Goal: Find specific page/section: Find specific page/section

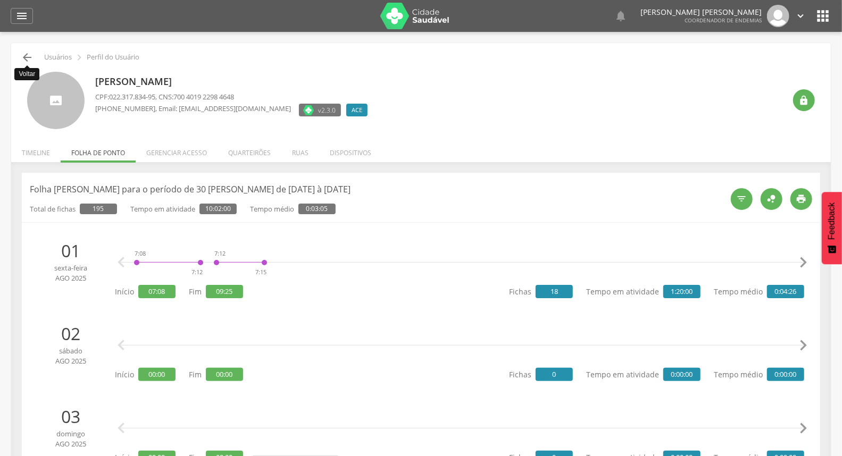
click at [28, 59] on icon "" at bounding box center [27, 57] width 13 height 13
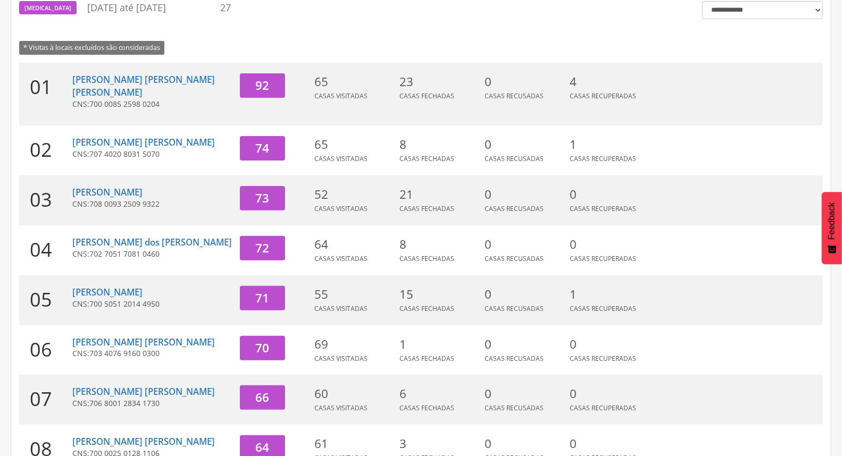
scroll to position [282, 0]
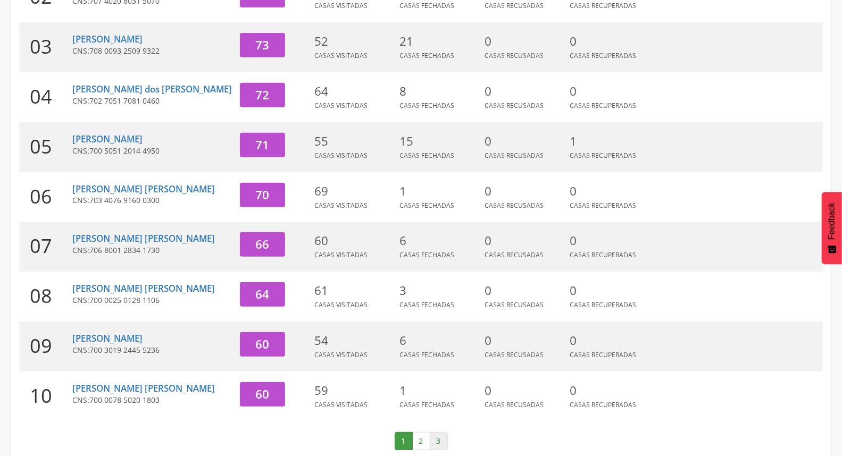
click at [434, 432] on link "3" at bounding box center [439, 441] width 18 height 18
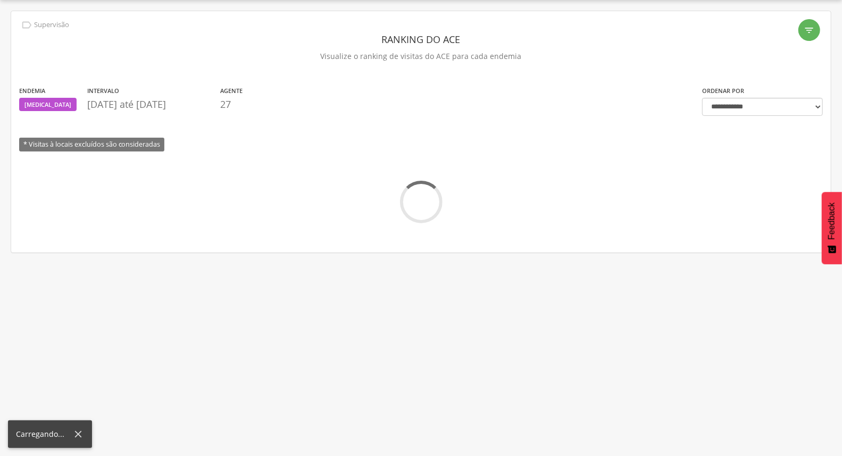
scroll to position [131, 0]
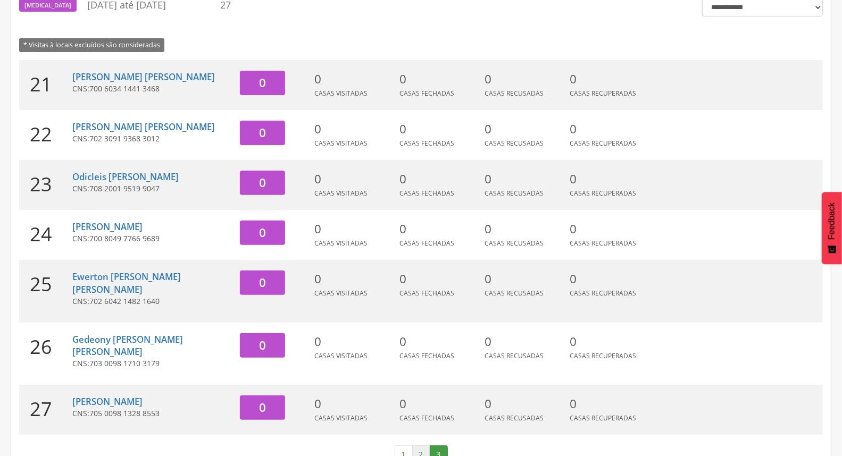
click at [422, 446] on link "2" at bounding box center [421, 455] width 18 height 18
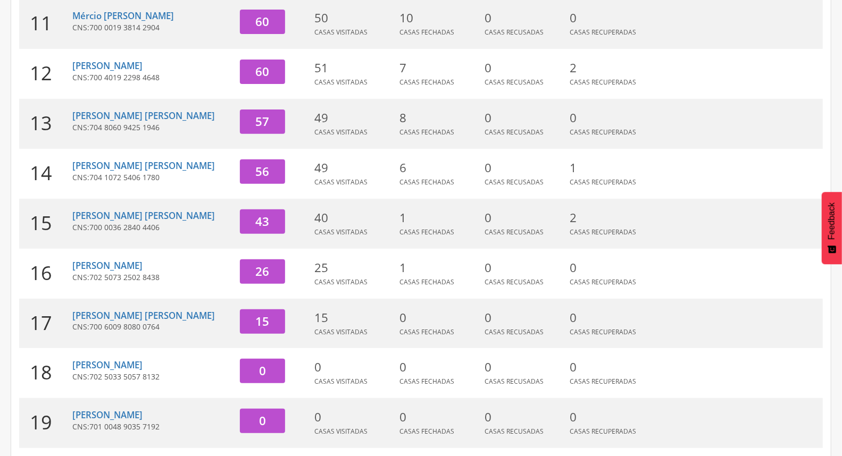
scroll to position [0, 0]
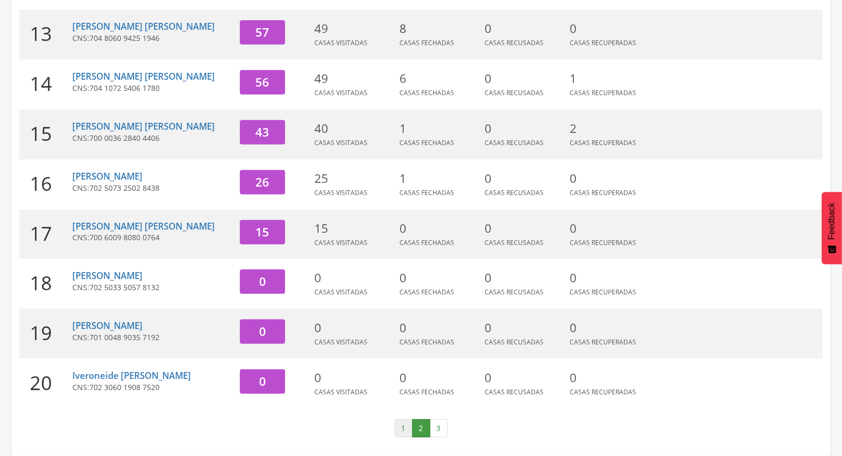
click at [404, 425] on link "1" at bounding box center [403, 428] width 18 height 18
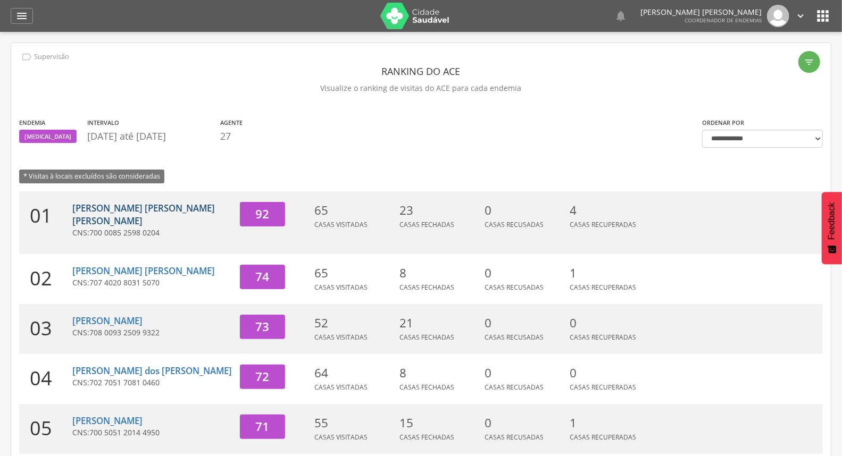
click at [172, 213] on link "[PERSON_NAME] [PERSON_NAME] [PERSON_NAME]" at bounding box center [143, 214] width 142 height 25
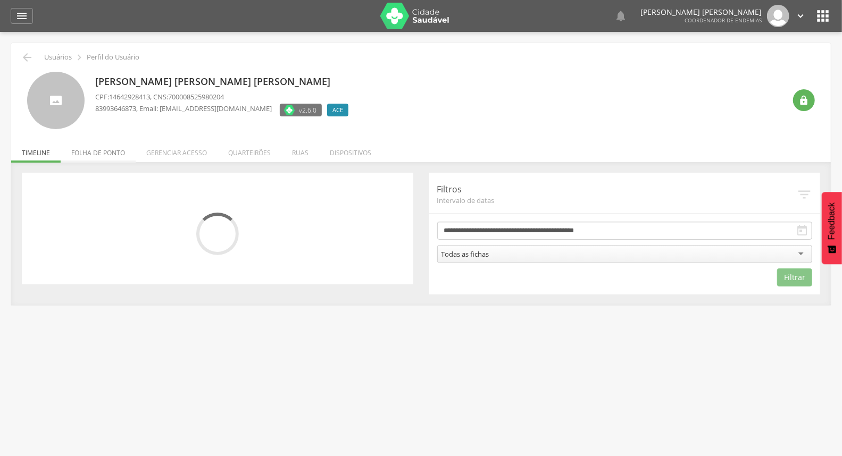
click at [121, 153] on li "Folha de ponto" at bounding box center [98, 150] width 75 height 25
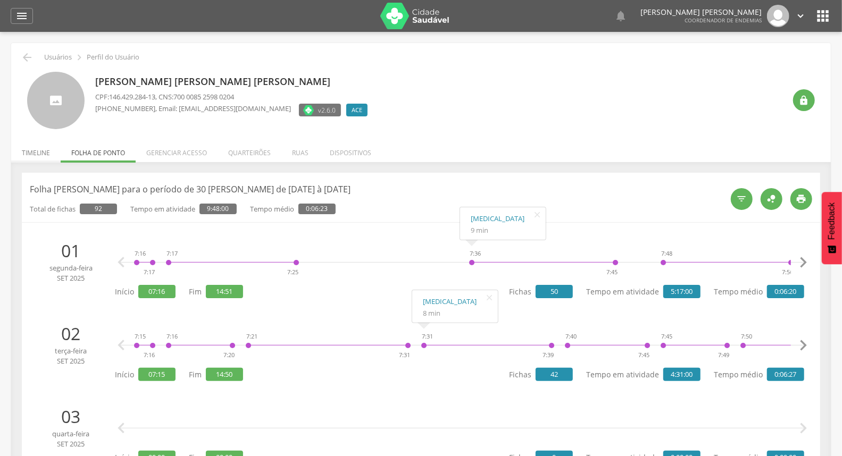
click at [41, 149] on li "Timeline" at bounding box center [35, 150] width 49 height 25
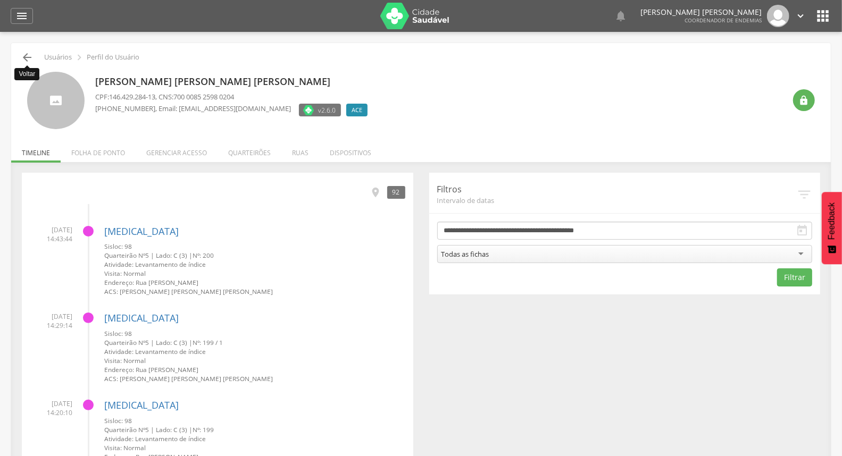
click at [23, 58] on icon "" at bounding box center [27, 57] width 13 height 13
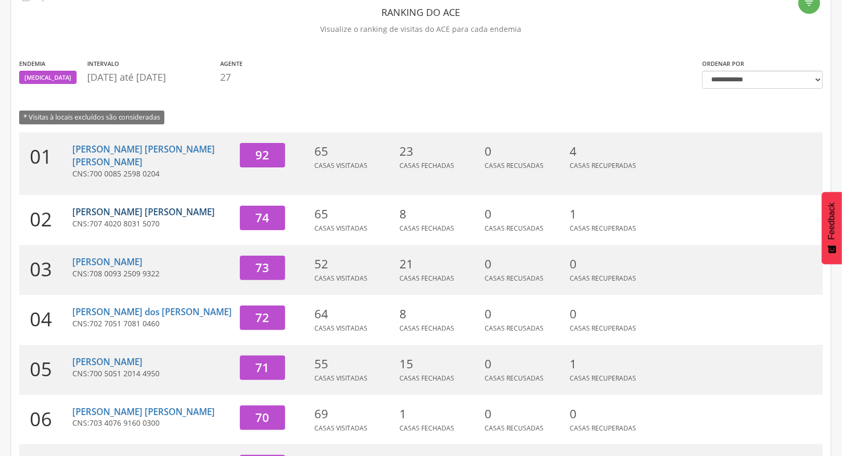
click at [140, 206] on link "[PERSON_NAME] [PERSON_NAME]" at bounding box center [143, 212] width 142 height 12
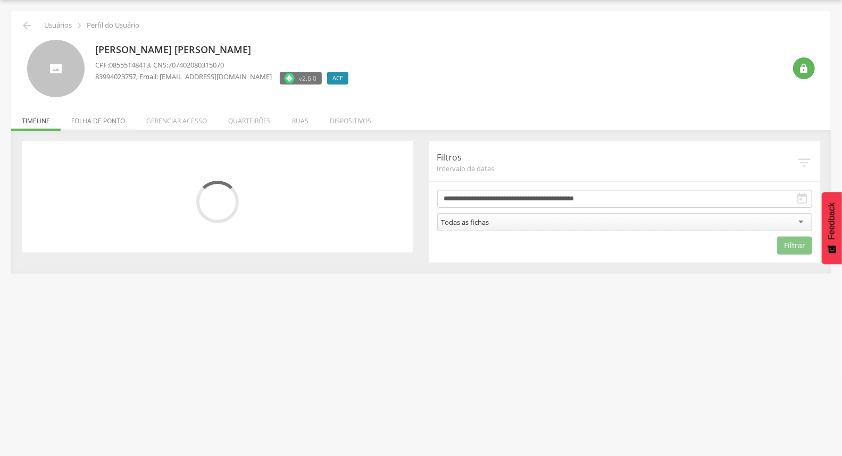
click at [80, 120] on li "Folha de ponto" at bounding box center [98, 118] width 75 height 25
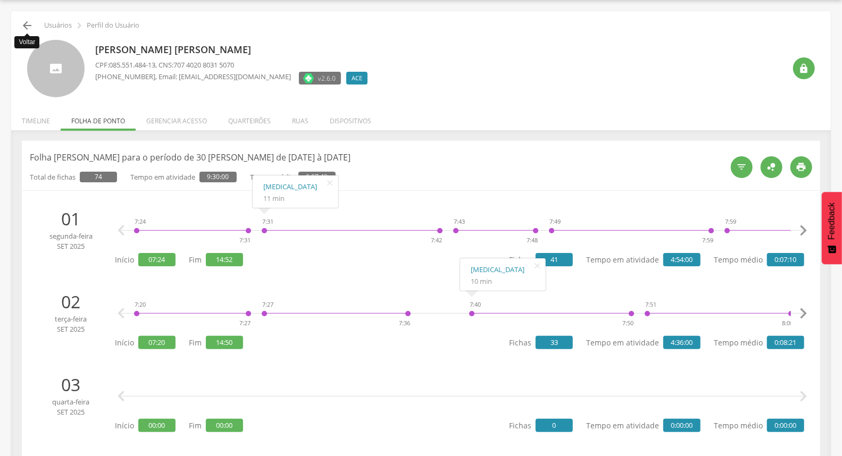
click at [21, 25] on icon "" at bounding box center [27, 25] width 13 height 13
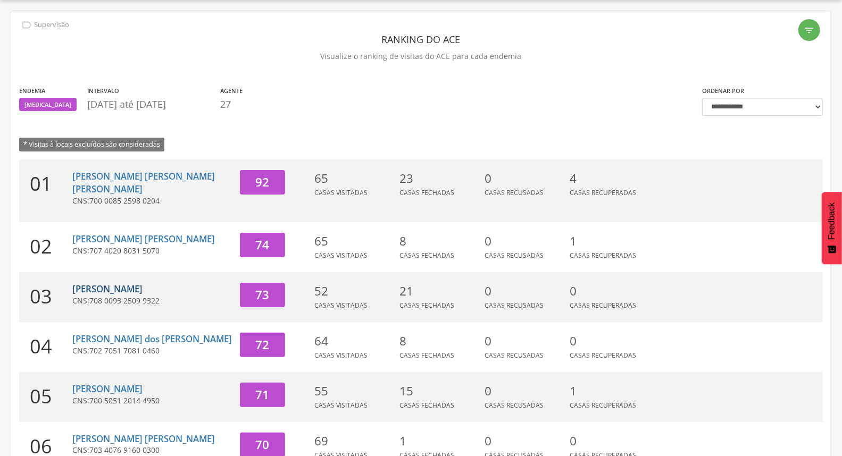
click at [124, 283] on link "[PERSON_NAME]" at bounding box center [107, 289] width 70 height 12
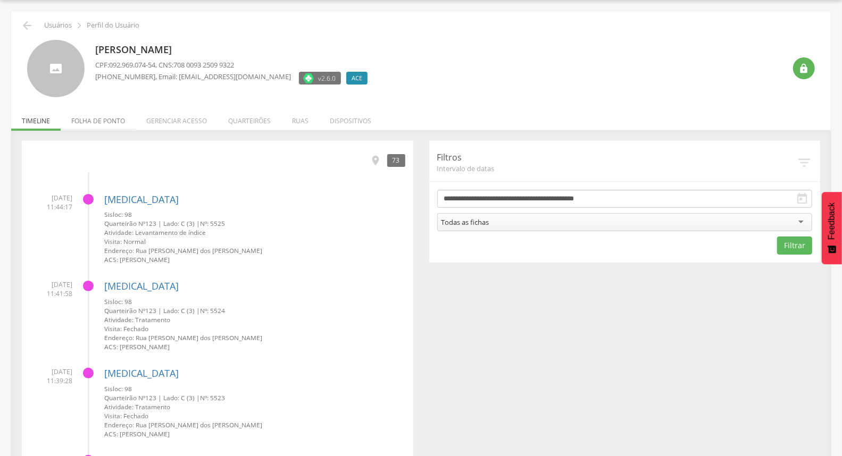
click at [113, 114] on li "Folha de ponto" at bounding box center [98, 118] width 75 height 25
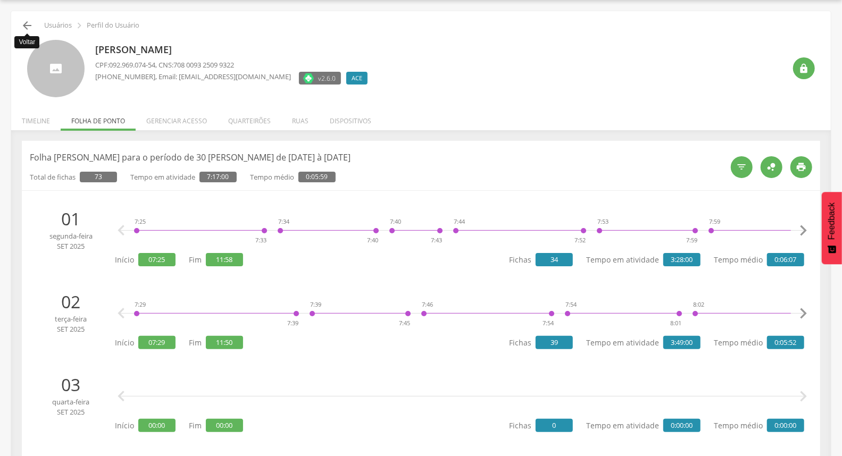
click at [30, 27] on icon "" at bounding box center [27, 25] width 13 height 13
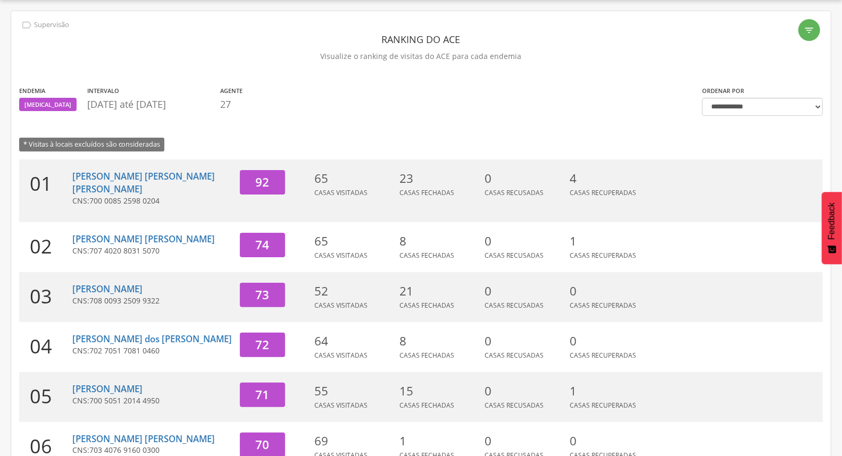
scroll to position [150, 0]
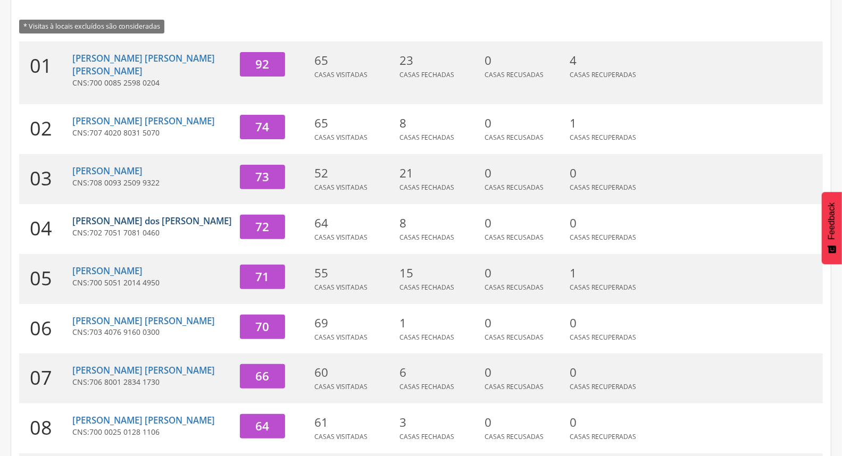
click at [119, 215] on link "[PERSON_NAME] dos [PERSON_NAME]" at bounding box center [152, 221] width 160 height 12
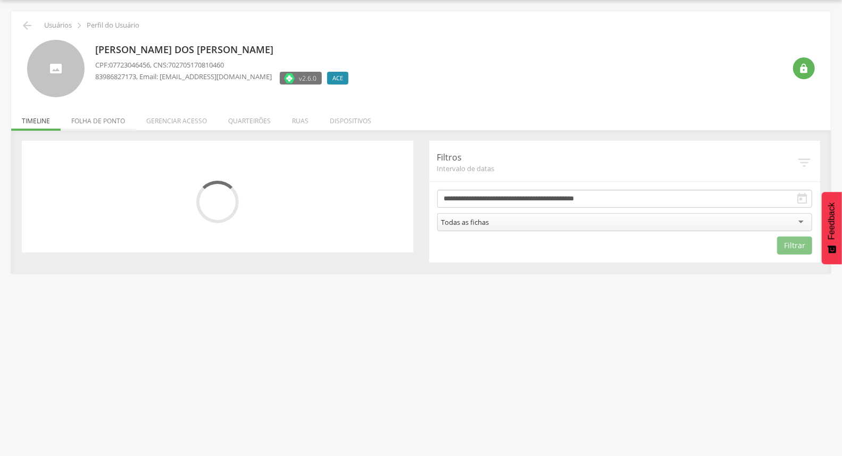
click at [113, 121] on li "Folha de ponto" at bounding box center [98, 118] width 75 height 25
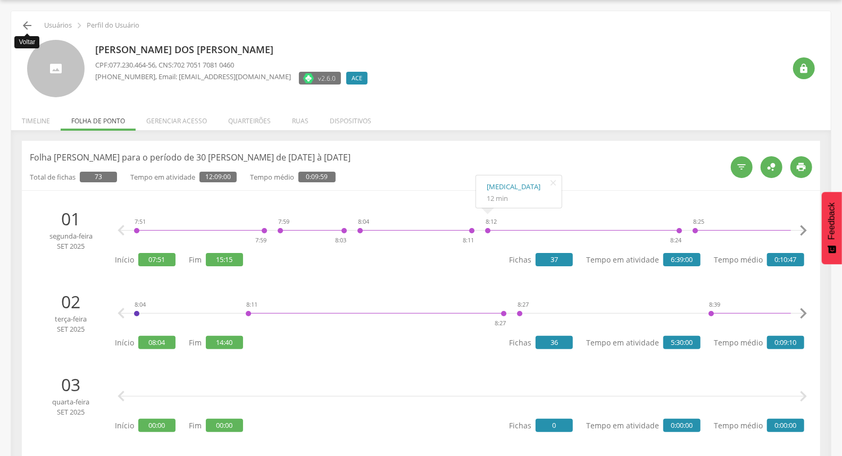
click at [23, 27] on icon "" at bounding box center [27, 25] width 13 height 13
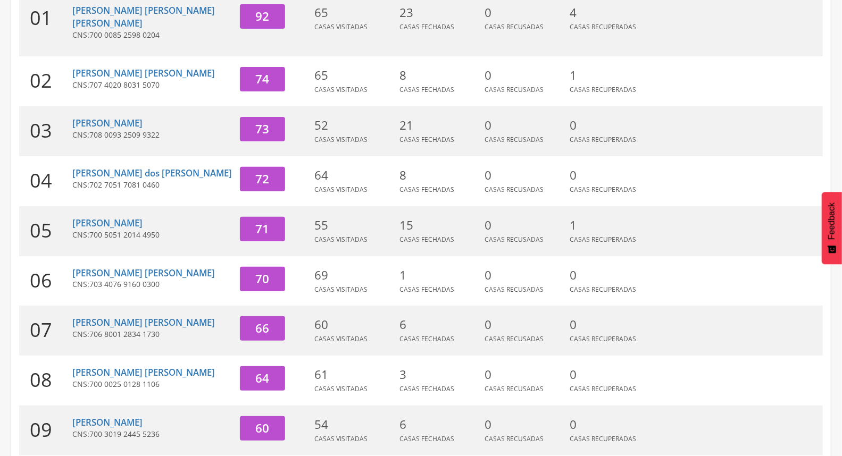
scroll to position [209, 0]
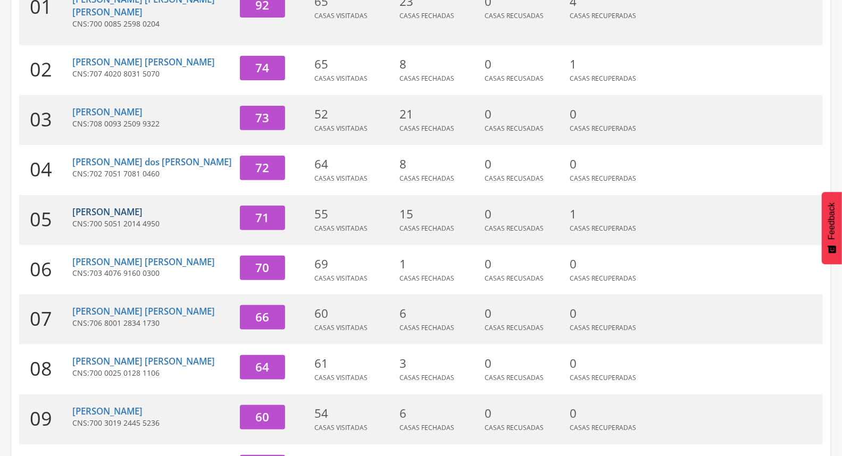
click at [115, 206] on link "[PERSON_NAME]" at bounding box center [107, 212] width 70 height 12
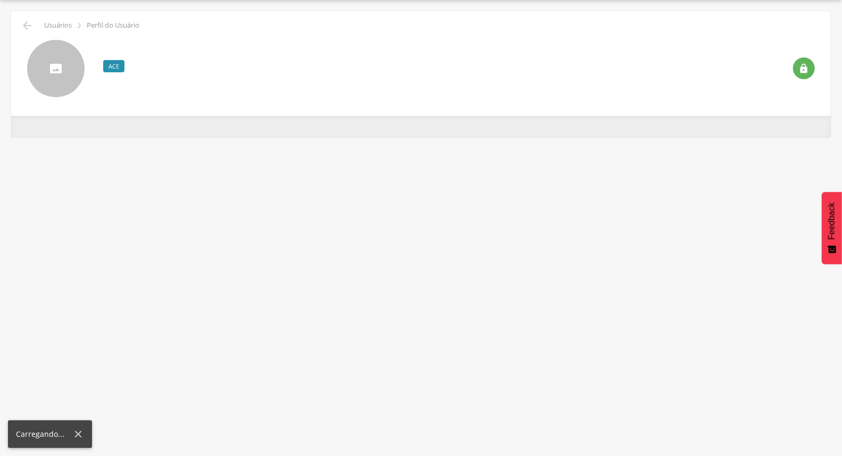
scroll to position [32, 0]
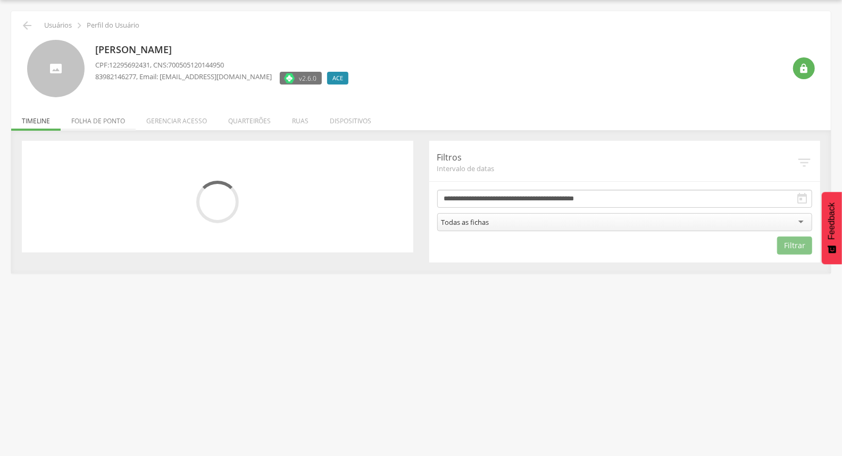
click at [110, 117] on li "Folha de ponto" at bounding box center [98, 118] width 75 height 25
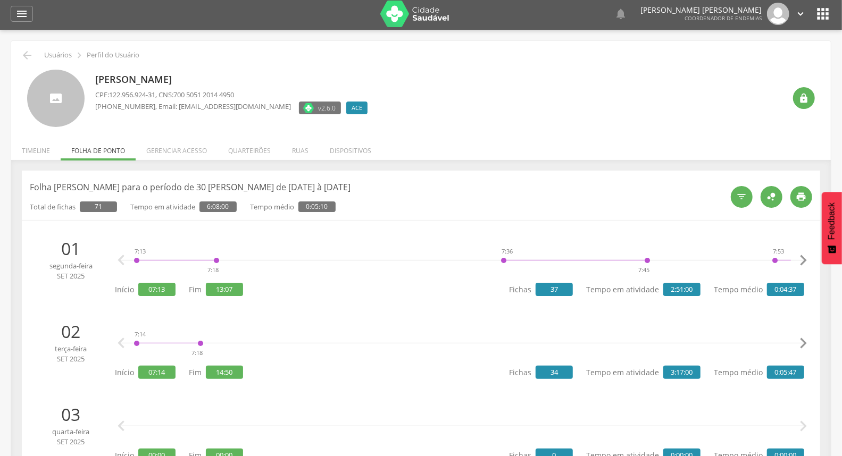
scroll to position [0, 0]
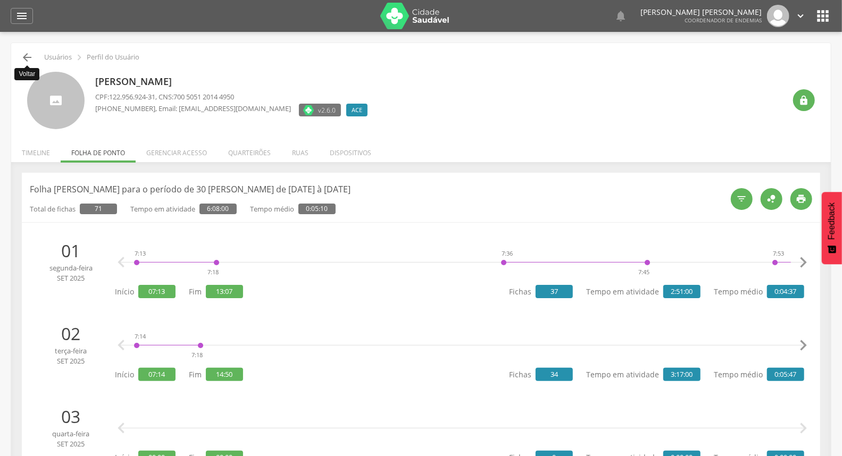
click at [32, 52] on icon "" at bounding box center [27, 57] width 13 height 13
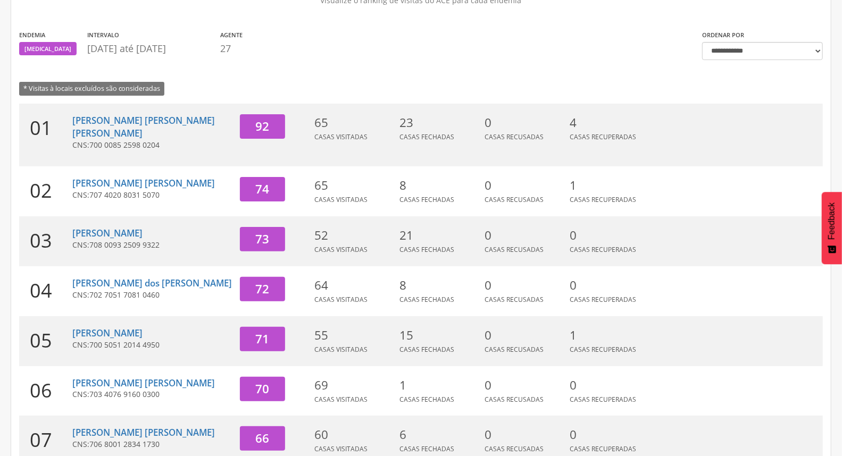
scroll to position [150, 0]
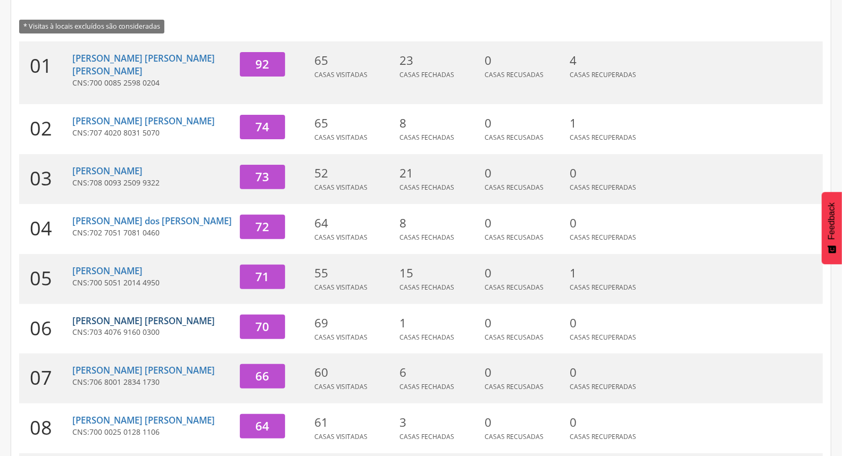
click at [110, 315] on link "[PERSON_NAME] [PERSON_NAME]" at bounding box center [143, 321] width 142 height 12
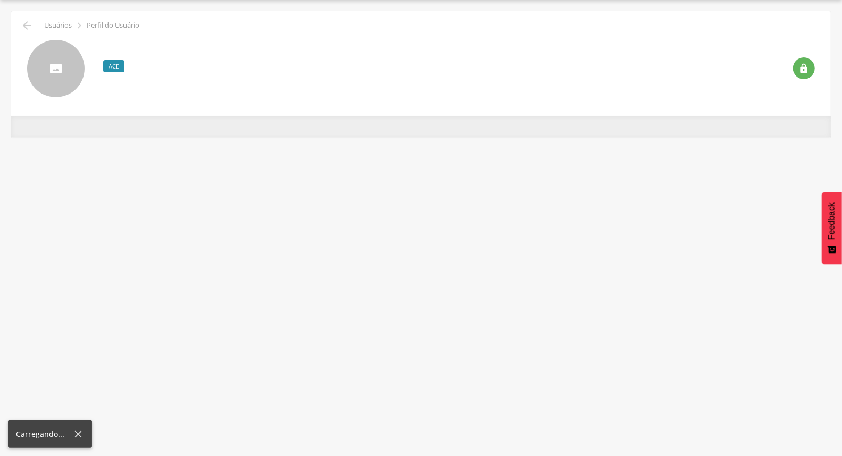
scroll to position [32, 0]
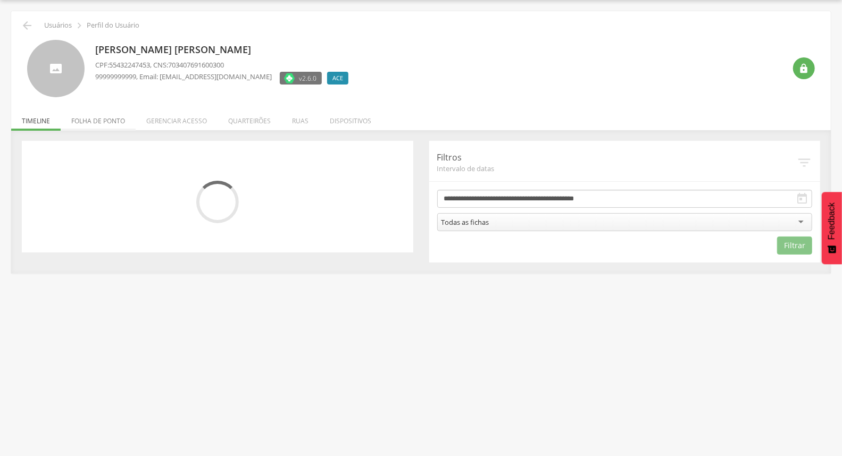
click at [122, 121] on li "Folha de ponto" at bounding box center [98, 118] width 75 height 25
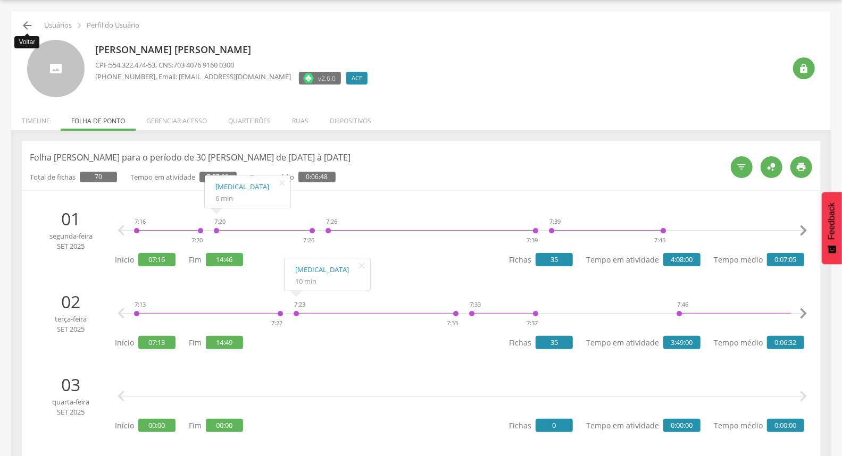
click at [32, 24] on icon "" at bounding box center [27, 25] width 13 height 13
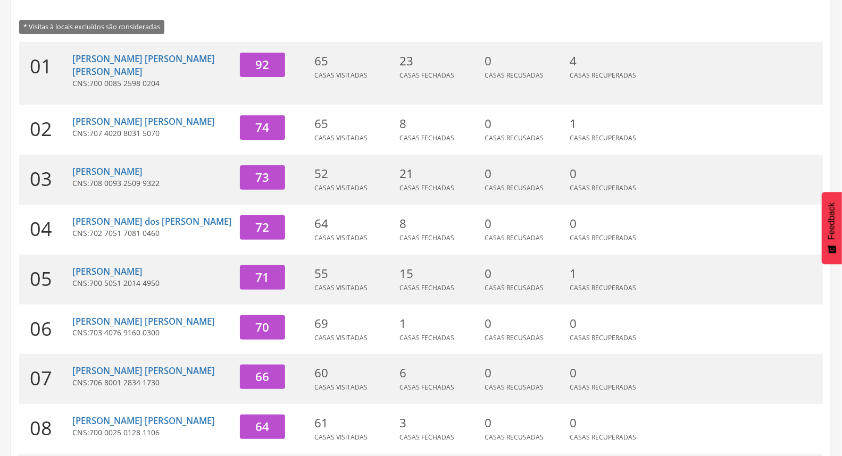
scroll to position [150, 0]
click at [125, 364] on link "[PERSON_NAME] [PERSON_NAME]" at bounding box center [143, 370] width 142 height 12
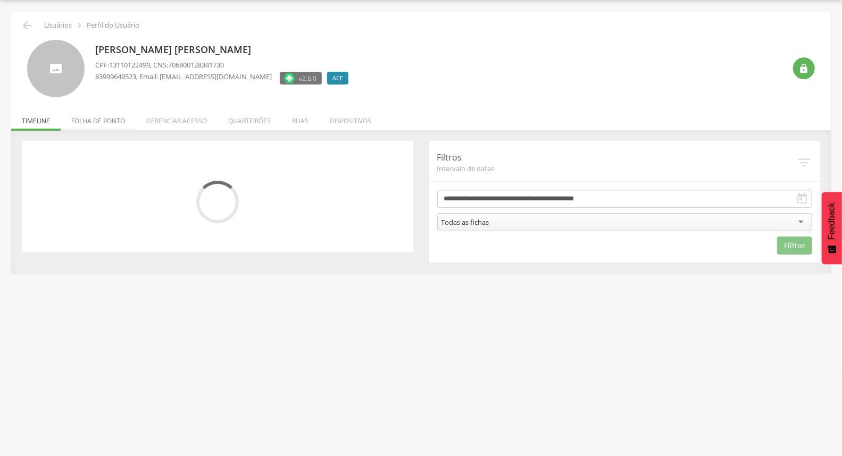
click at [93, 117] on li "Folha de ponto" at bounding box center [98, 118] width 75 height 25
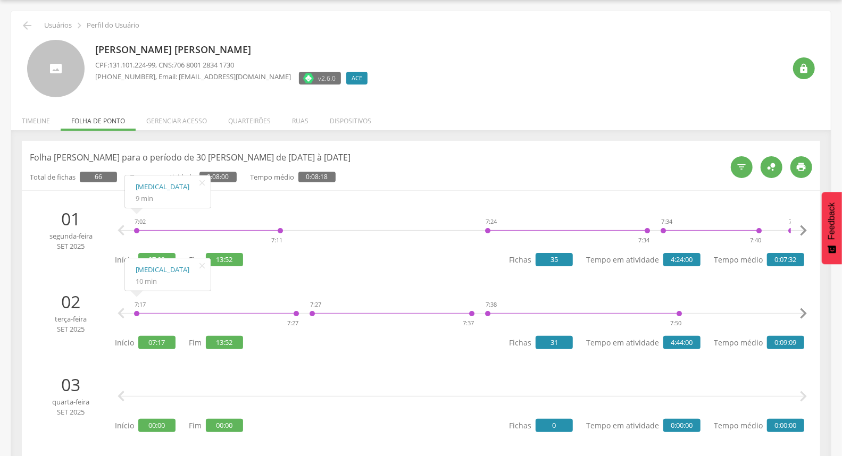
click at [417, 81] on div "[PERSON_NAME] [PERSON_NAME] CPF: 131.101.224-99 , CNS: 706 8001 2834 1730 [PHON…" at bounding box center [440, 69] width 690 height 58
click at [22, 25] on icon "" at bounding box center [27, 25] width 13 height 13
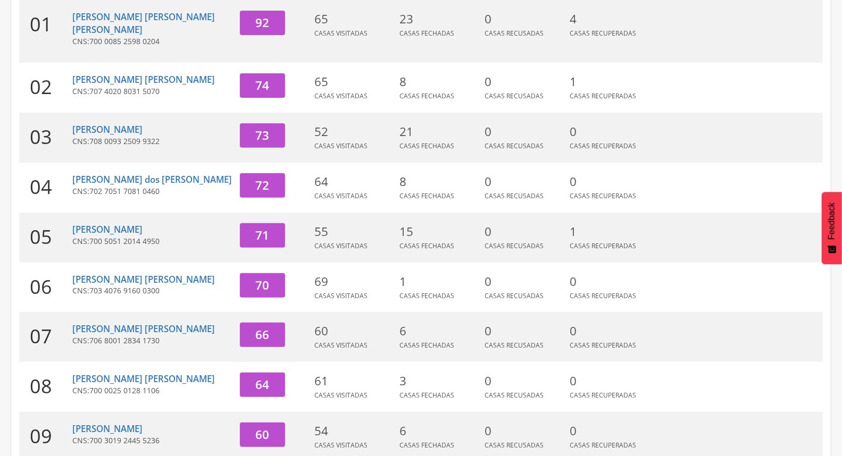
scroll to position [209, 0]
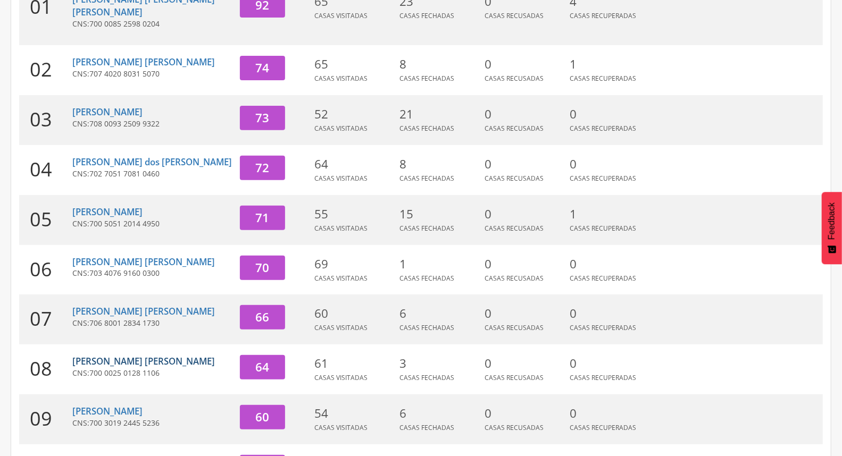
click at [126, 355] on link "[PERSON_NAME] [PERSON_NAME]" at bounding box center [143, 361] width 142 height 12
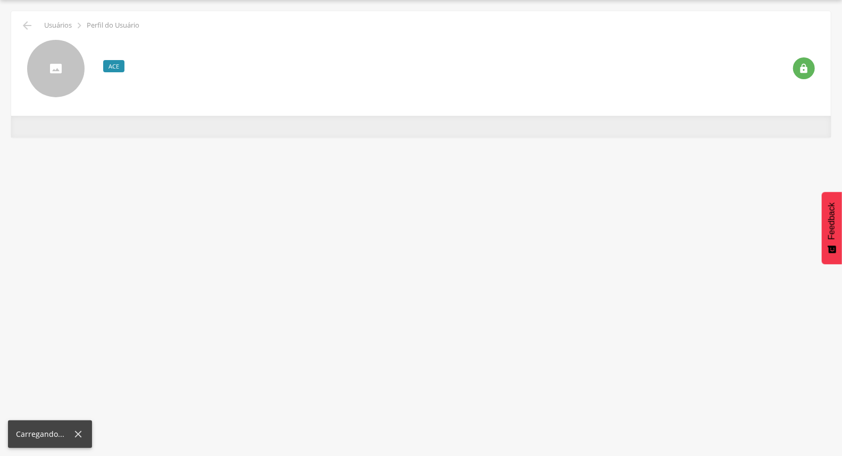
scroll to position [32, 0]
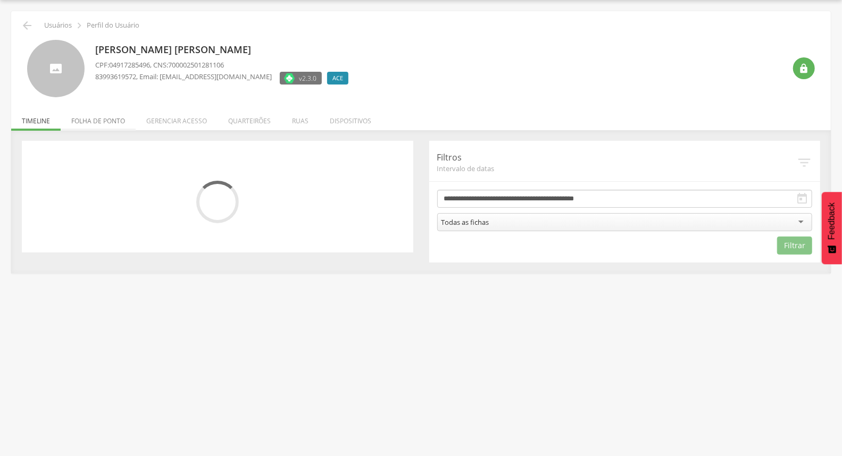
click at [119, 120] on li "Folha de ponto" at bounding box center [98, 118] width 75 height 25
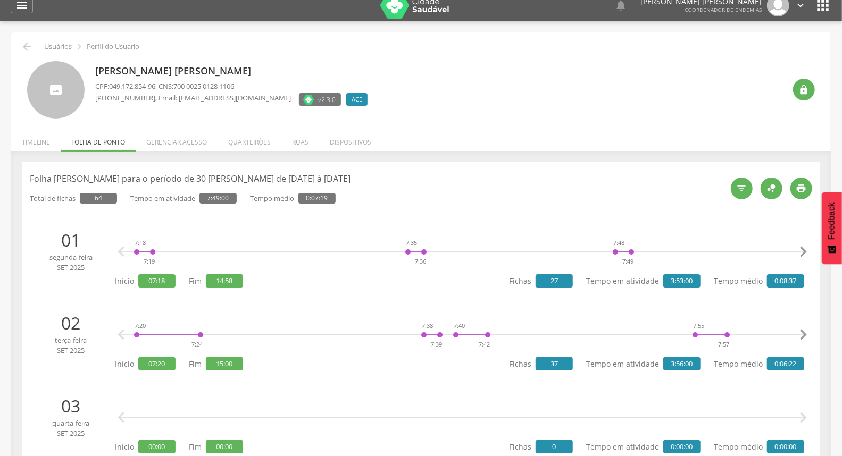
scroll to position [0, 0]
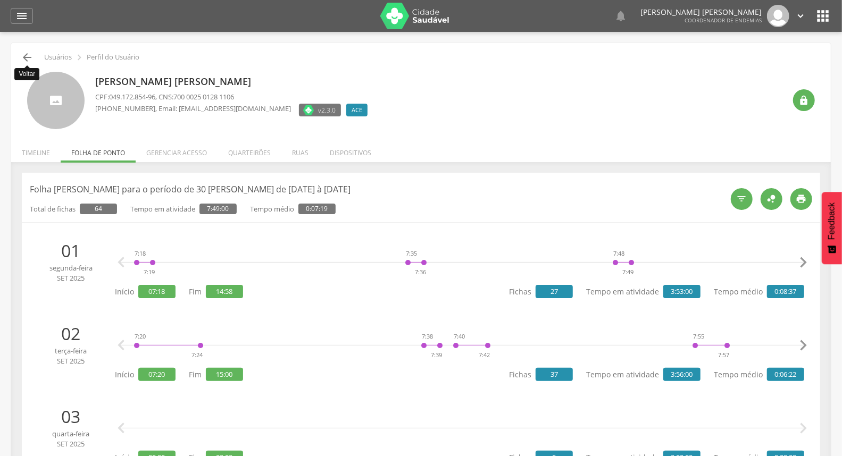
click at [30, 59] on icon "" at bounding box center [27, 57] width 13 height 13
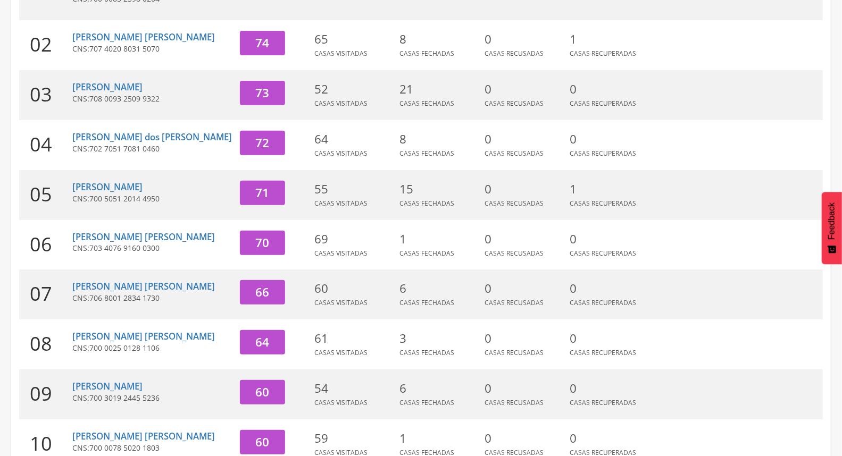
scroll to position [268, 0]
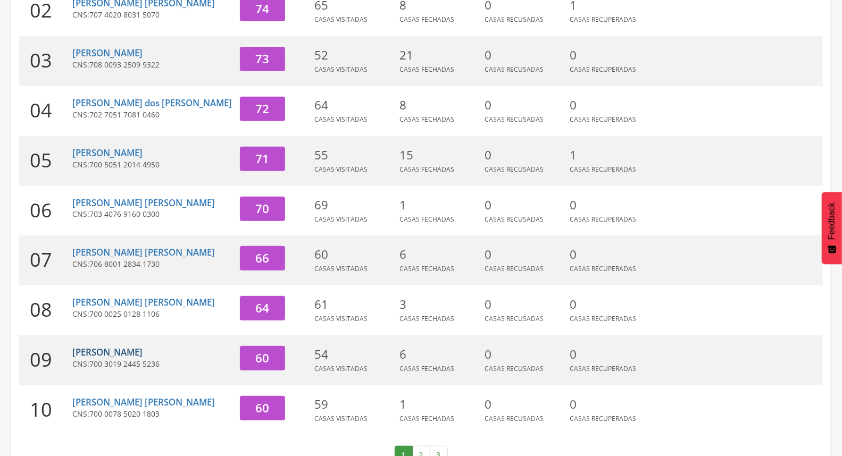
click at [115, 346] on link "[PERSON_NAME]" at bounding box center [107, 352] width 70 height 12
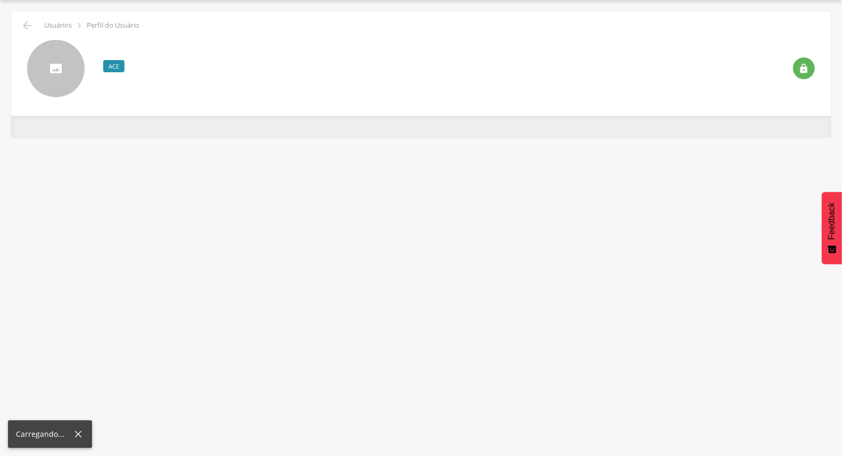
scroll to position [32, 0]
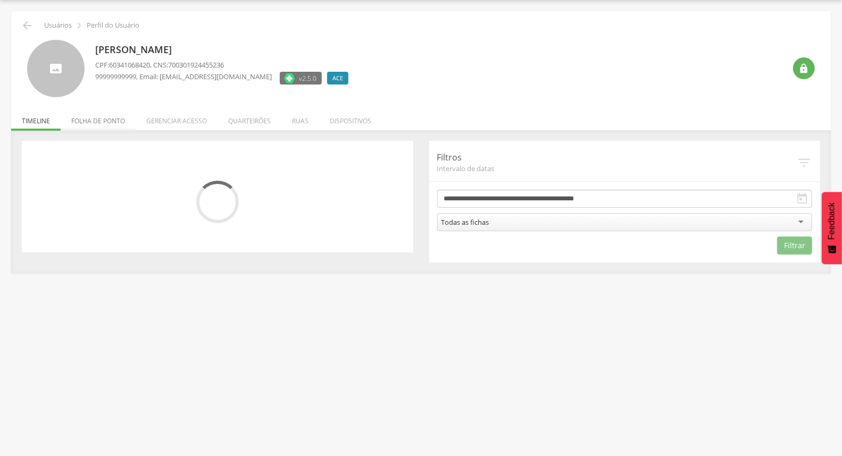
click at [110, 128] on li "Folha de ponto" at bounding box center [98, 118] width 75 height 25
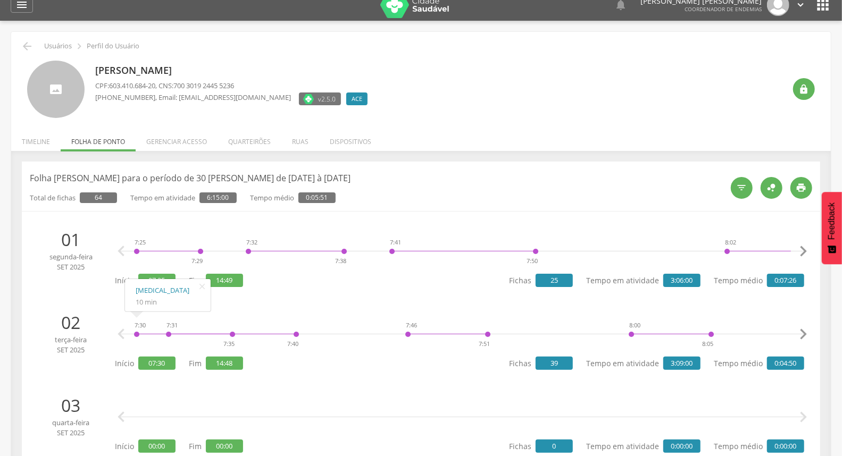
scroll to position [0, 0]
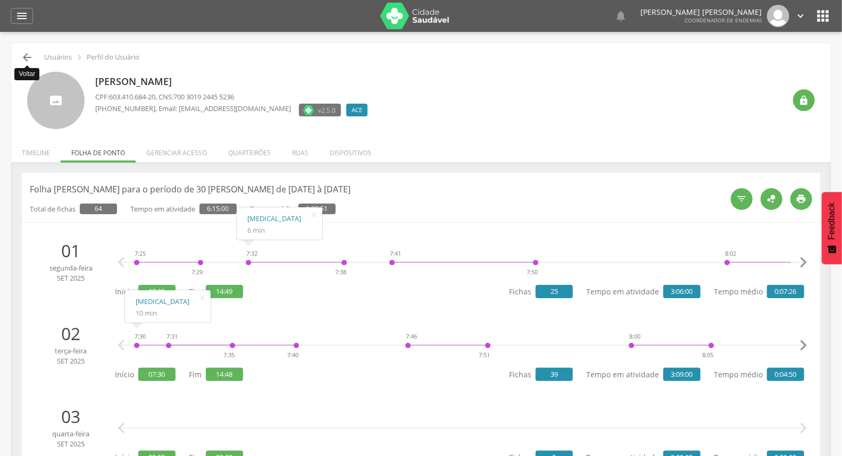
click at [24, 54] on icon "" at bounding box center [27, 57] width 13 height 13
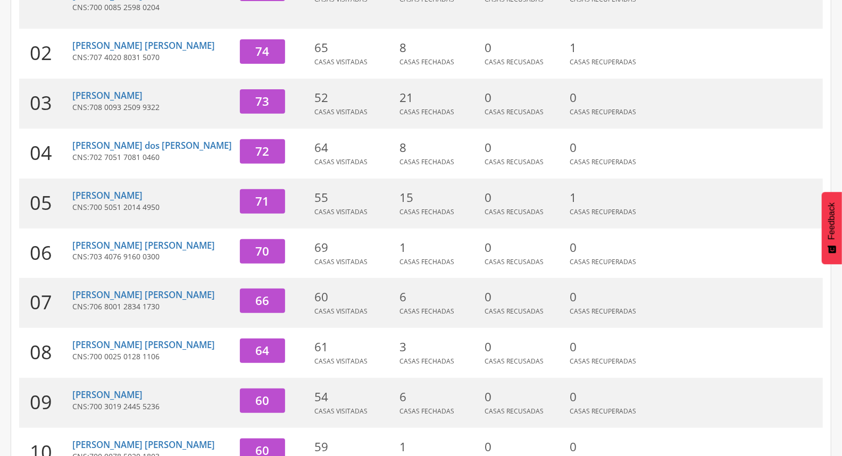
scroll to position [268, 0]
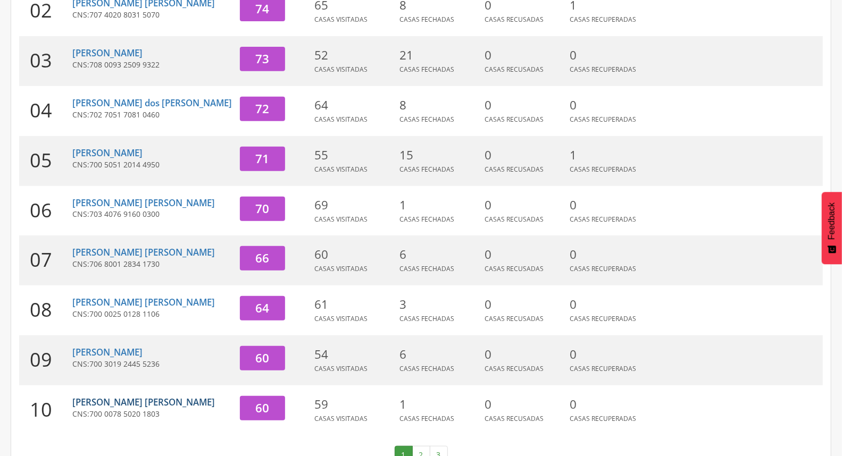
click at [115, 396] on link "[PERSON_NAME] [PERSON_NAME]" at bounding box center [143, 402] width 142 height 12
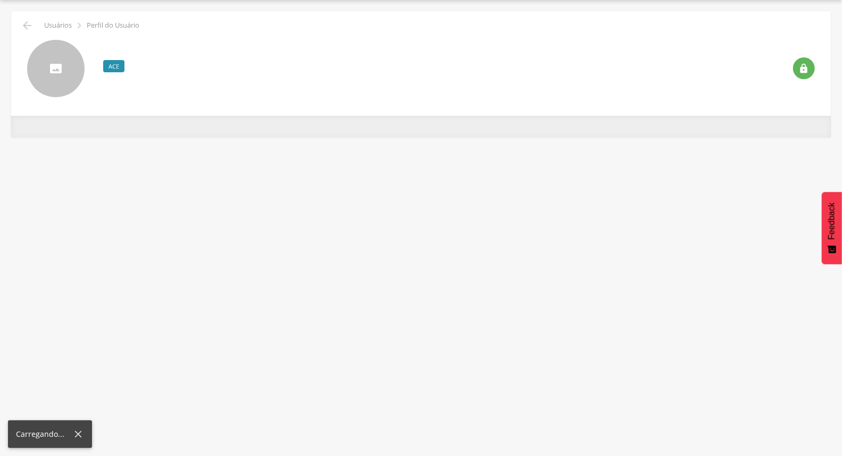
scroll to position [32, 0]
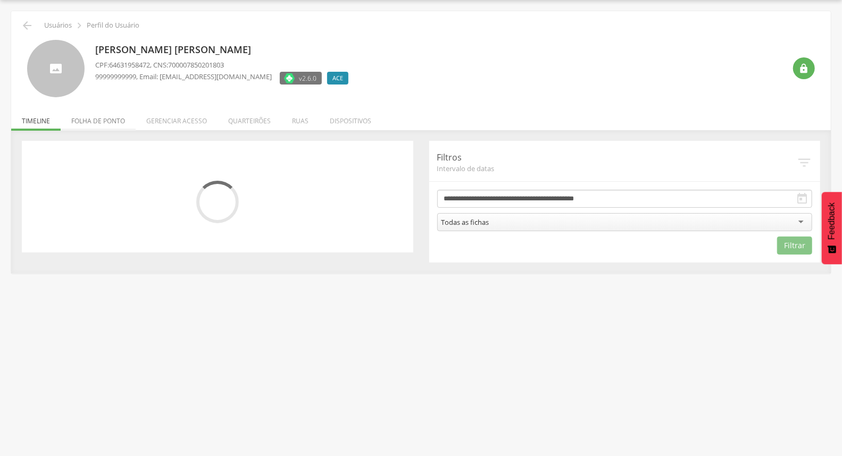
click at [96, 127] on li "Folha de ponto" at bounding box center [98, 118] width 75 height 25
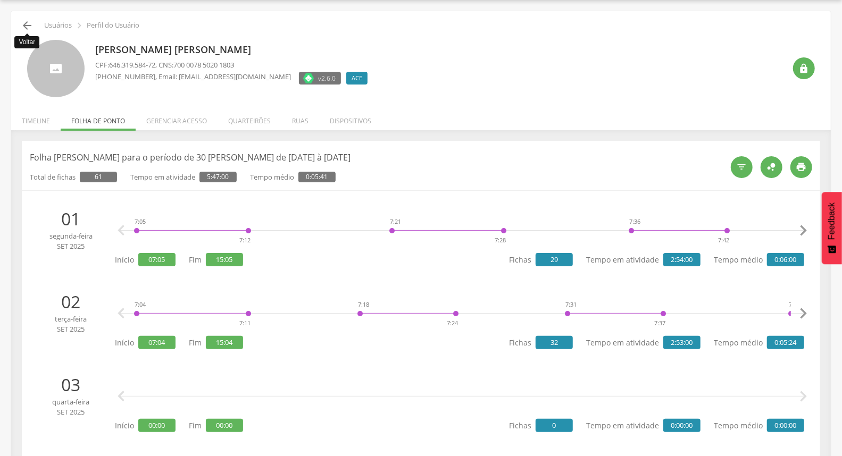
click at [23, 22] on icon "" at bounding box center [27, 25] width 13 height 13
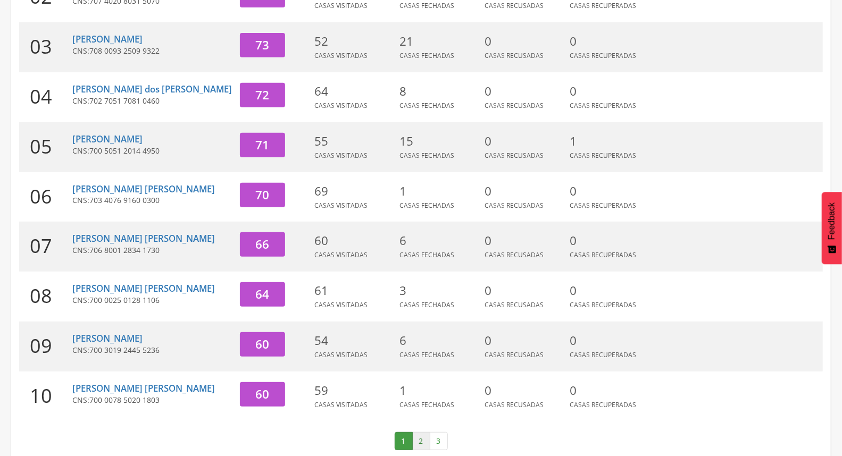
click at [423, 432] on link "2" at bounding box center [421, 441] width 18 height 18
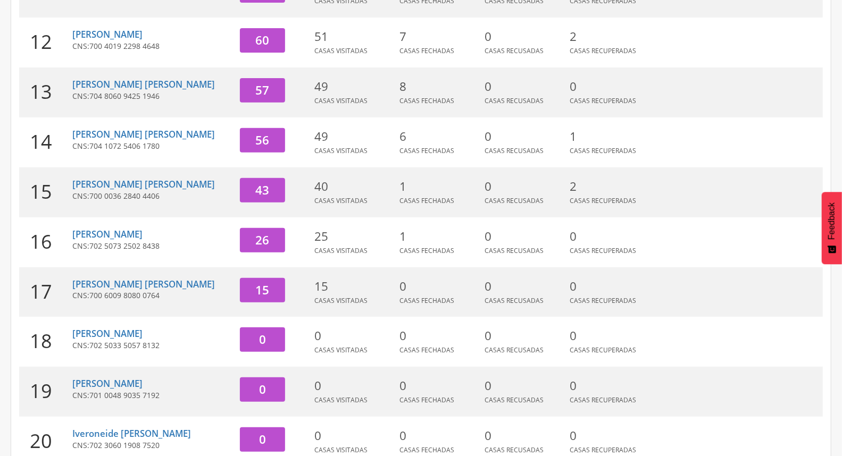
scroll to position [104, 0]
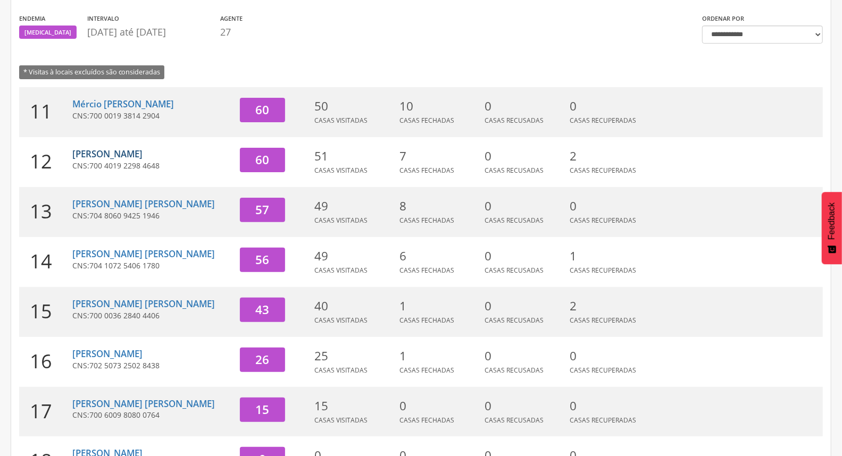
click at [126, 153] on link "[PERSON_NAME]" at bounding box center [107, 154] width 70 height 12
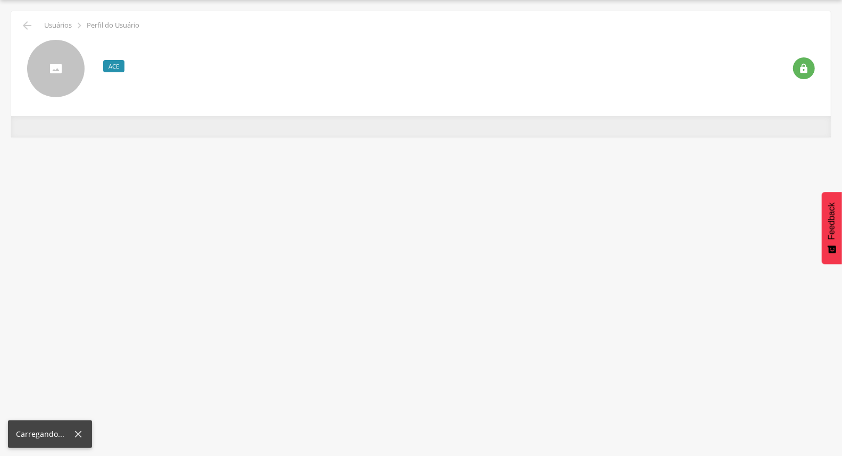
scroll to position [32, 0]
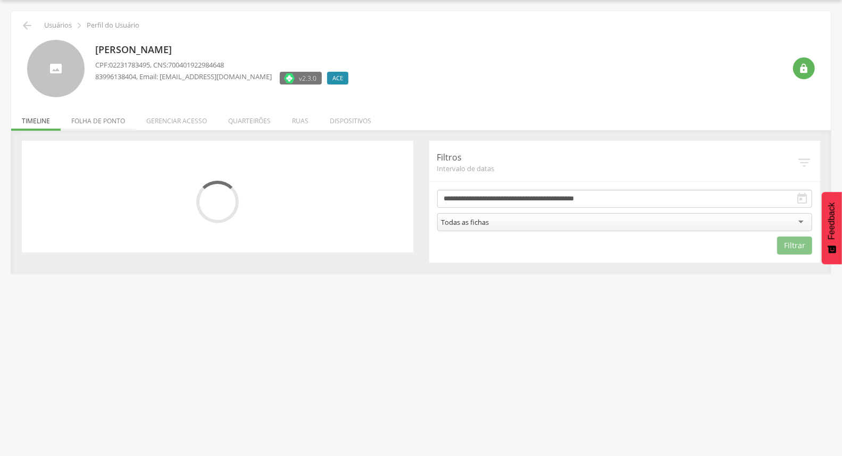
click at [106, 123] on li "Folha de ponto" at bounding box center [98, 118] width 75 height 25
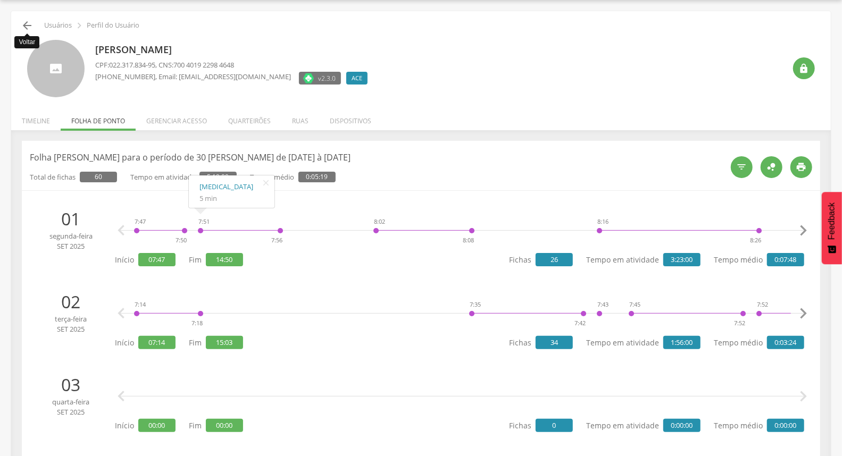
click at [33, 25] on icon "" at bounding box center [27, 25] width 13 height 13
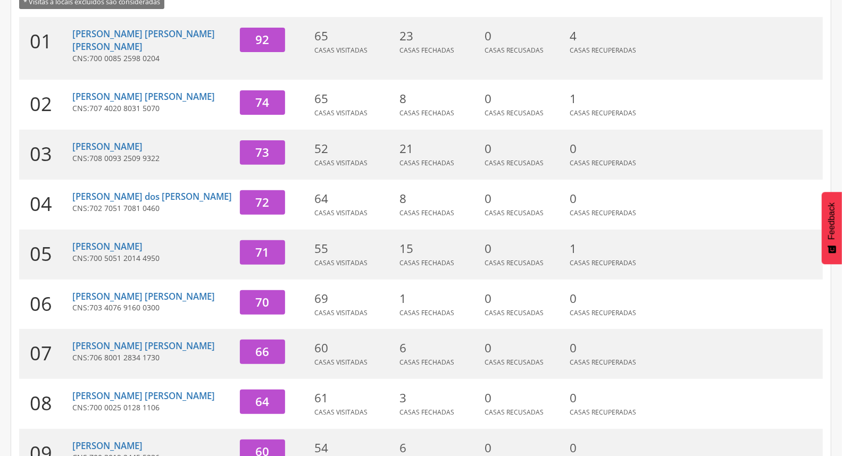
scroll to position [282, 0]
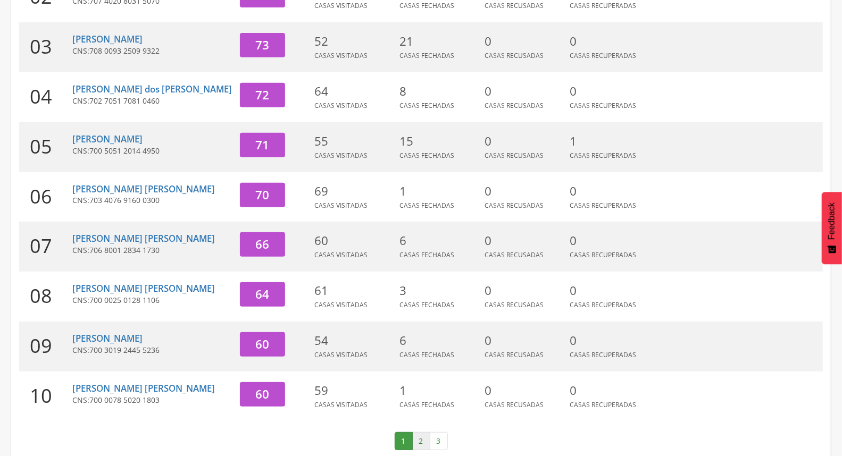
click at [424, 432] on link "2" at bounding box center [421, 441] width 18 height 18
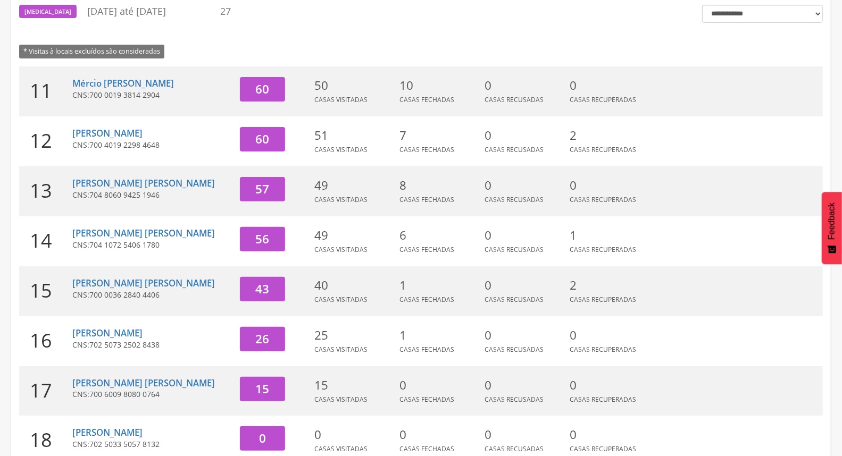
scroll to position [104, 0]
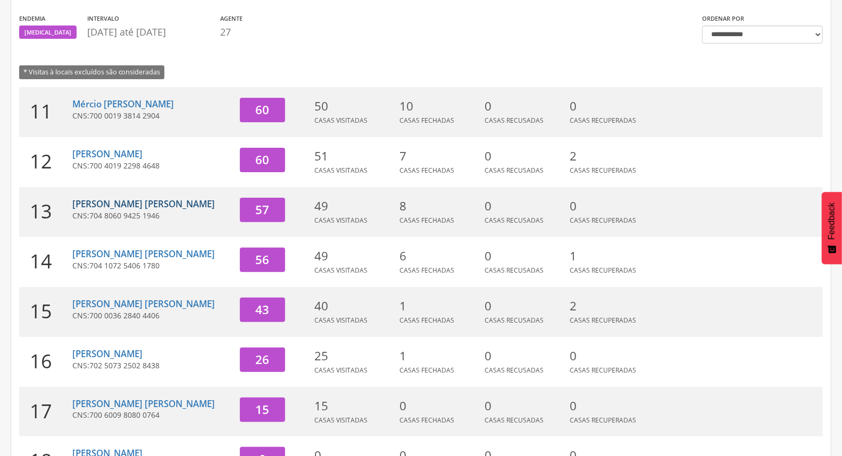
click at [114, 202] on link "[PERSON_NAME] [PERSON_NAME]" at bounding box center [143, 204] width 142 height 12
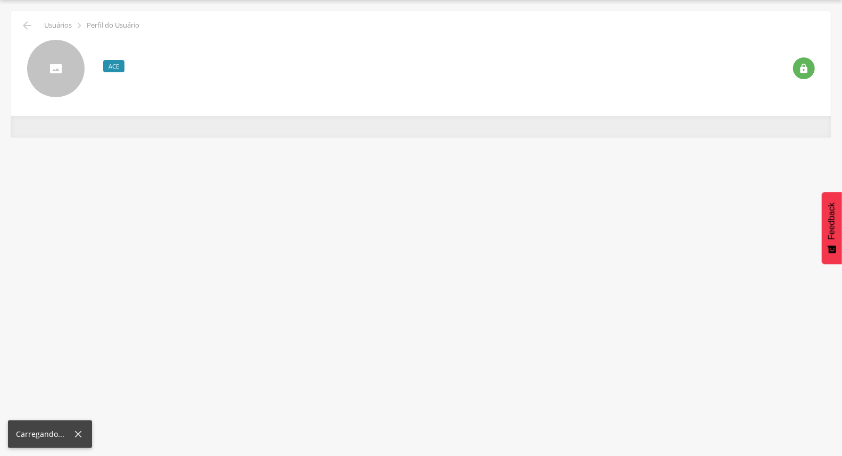
scroll to position [32, 0]
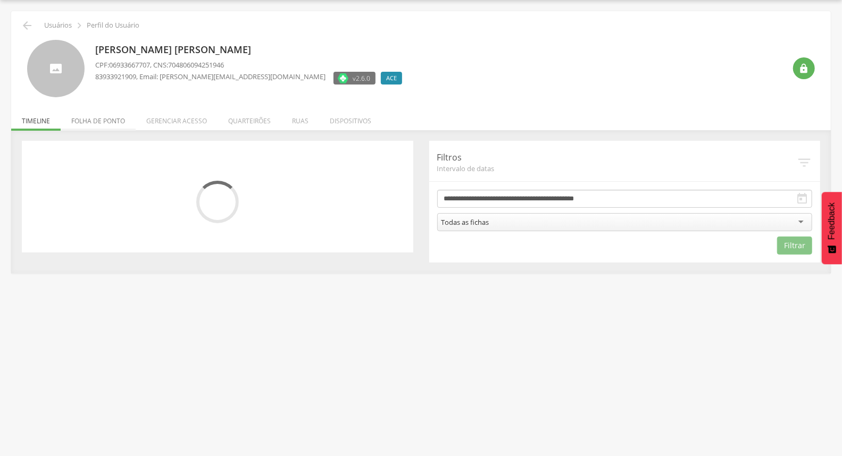
click at [121, 112] on li "Folha de ponto" at bounding box center [98, 118] width 75 height 25
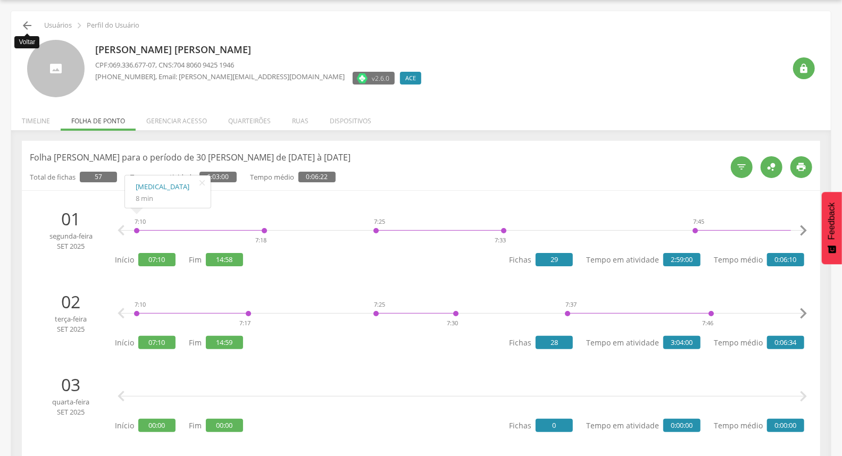
click at [27, 20] on icon "" at bounding box center [27, 25] width 13 height 13
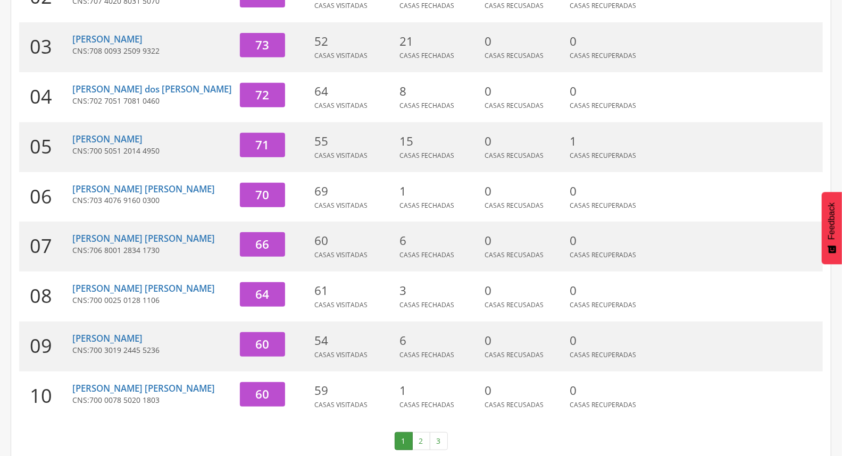
drag, startPoint x: 423, startPoint y: 430, endPoint x: 408, endPoint y: 408, distance: 26.0
click at [422, 432] on link "2" at bounding box center [421, 441] width 18 height 18
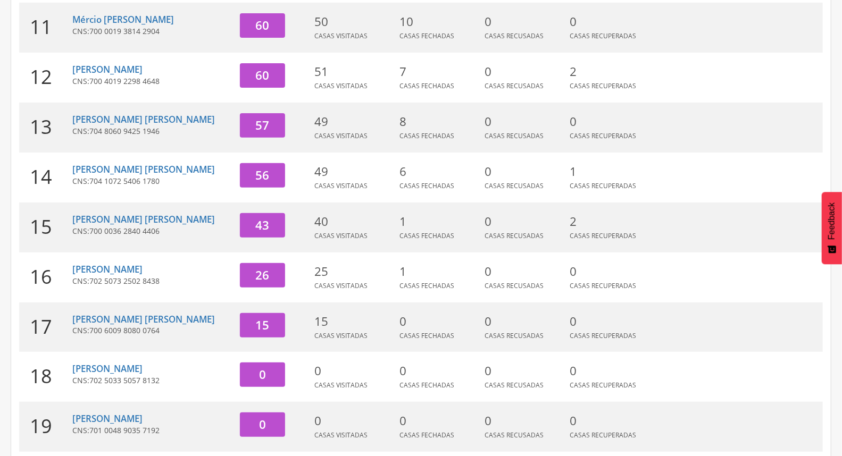
scroll to position [104, 0]
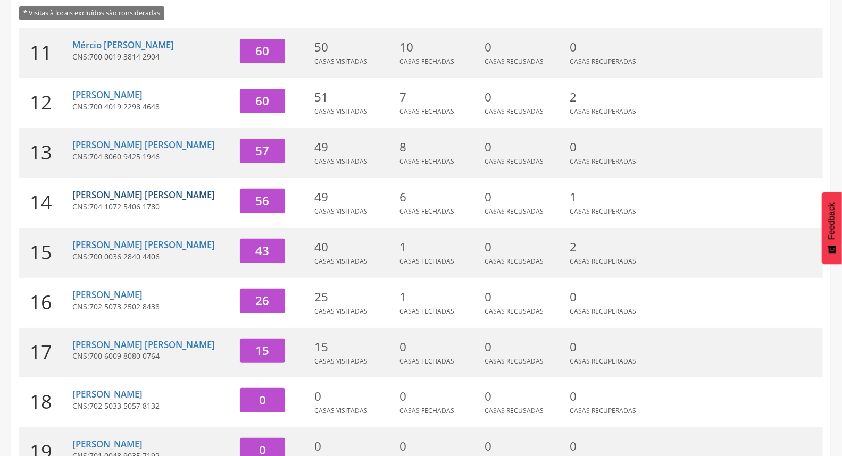
click at [125, 196] on link "[PERSON_NAME] [PERSON_NAME]" at bounding box center [143, 195] width 142 height 12
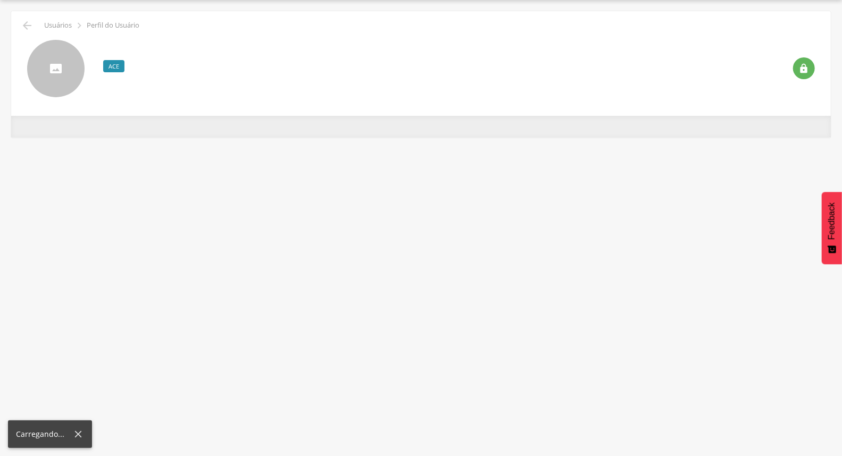
scroll to position [32, 0]
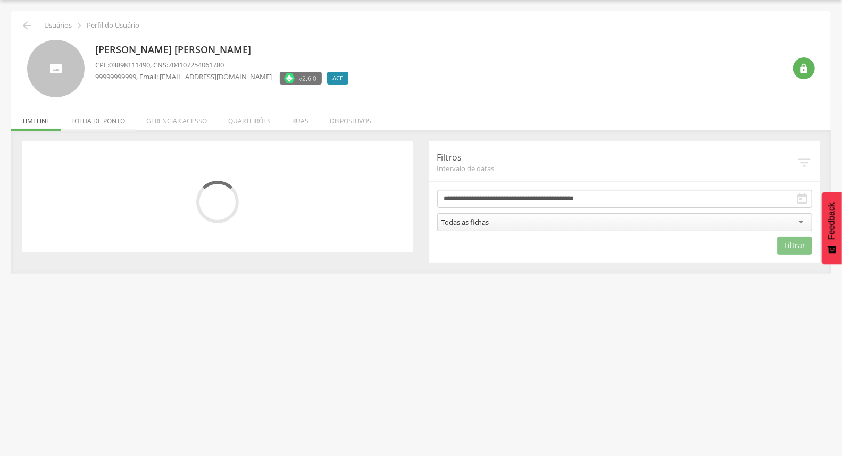
click at [110, 115] on li "Folha de ponto" at bounding box center [98, 118] width 75 height 25
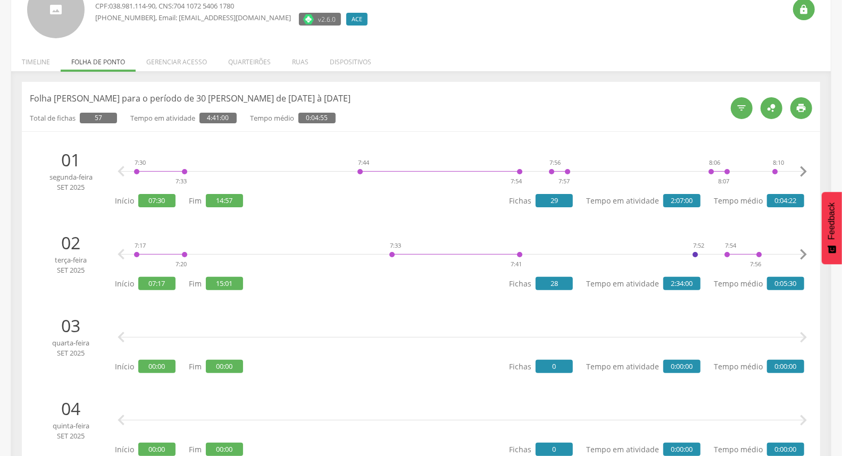
scroll to position [0, 0]
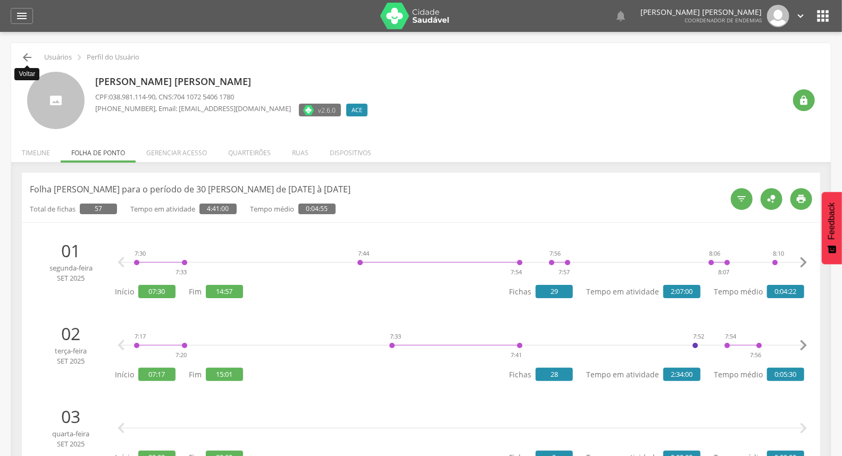
click at [30, 57] on icon "" at bounding box center [27, 57] width 13 height 13
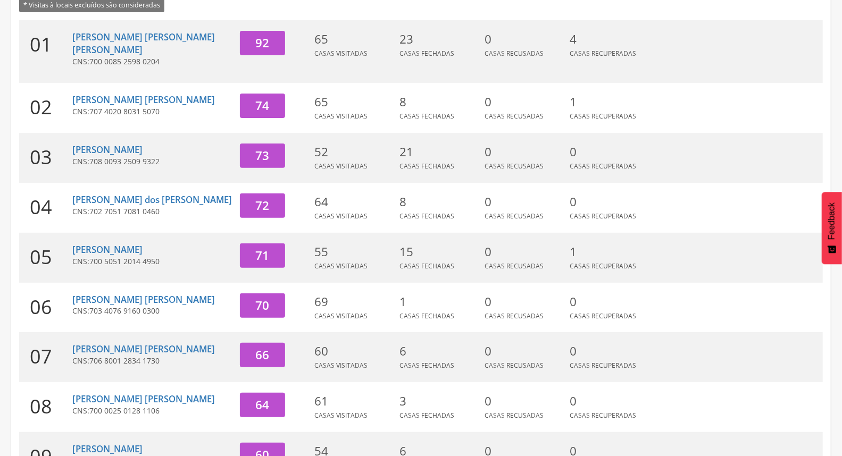
scroll to position [282, 0]
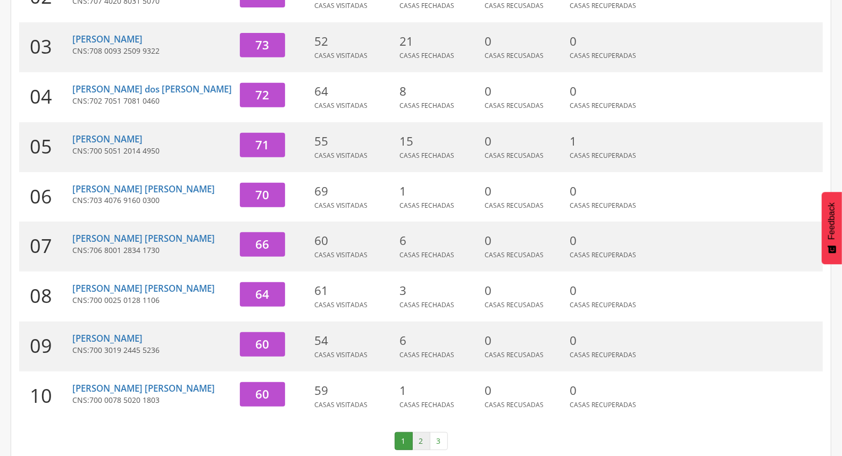
click at [423, 432] on link "2" at bounding box center [421, 441] width 18 height 18
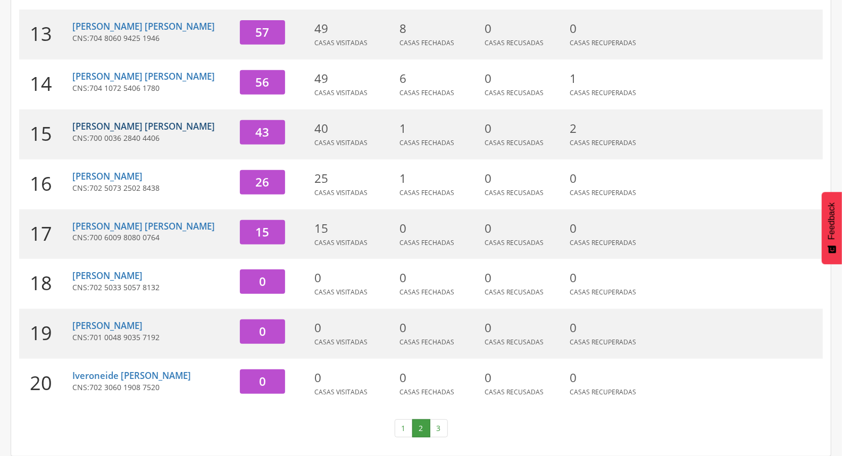
click at [137, 126] on link "[PERSON_NAME] [PERSON_NAME]" at bounding box center [143, 126] width 142 height 12
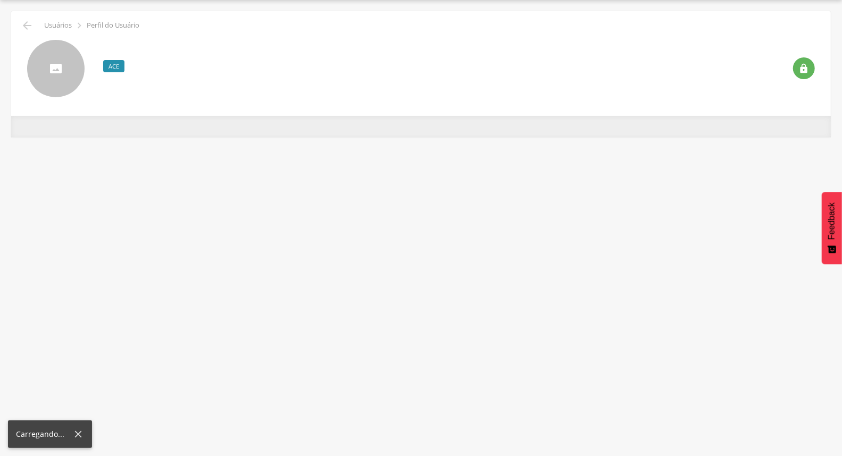
scroll to position [32, 0]
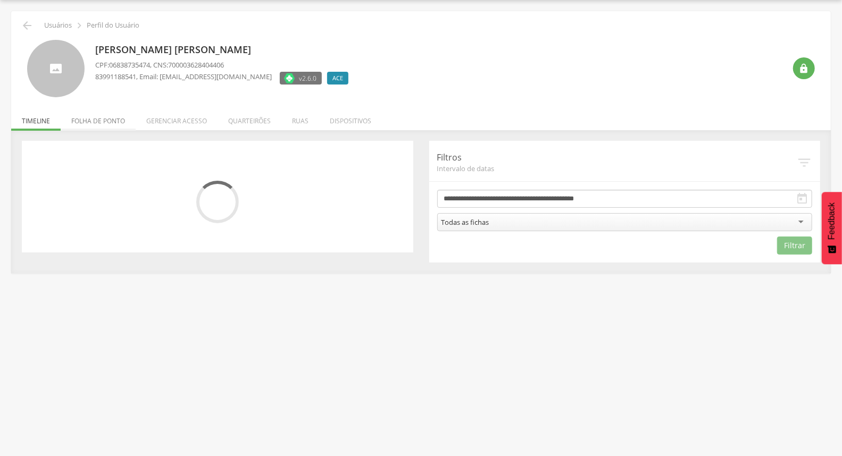
click at [118, 116] on li "Folha de ponto" at bounding box center [98, 118] width 75 height 25
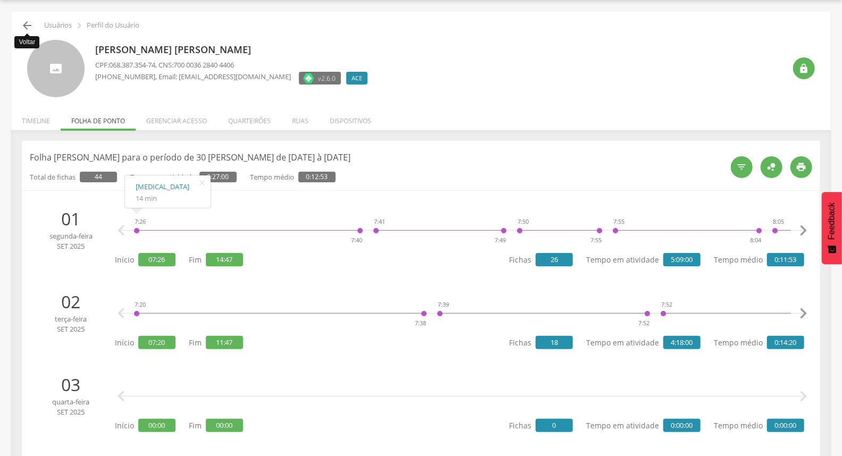
click at [29, 24] on icon "" at bounding box center [27, 25] width 13 height 13
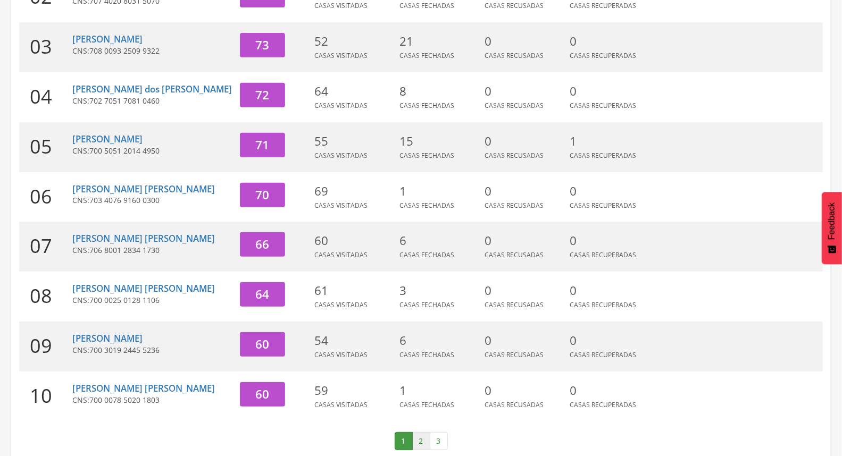
click at [421, 432] on link "2" at bounding box center [421, 441] width 18 height 18
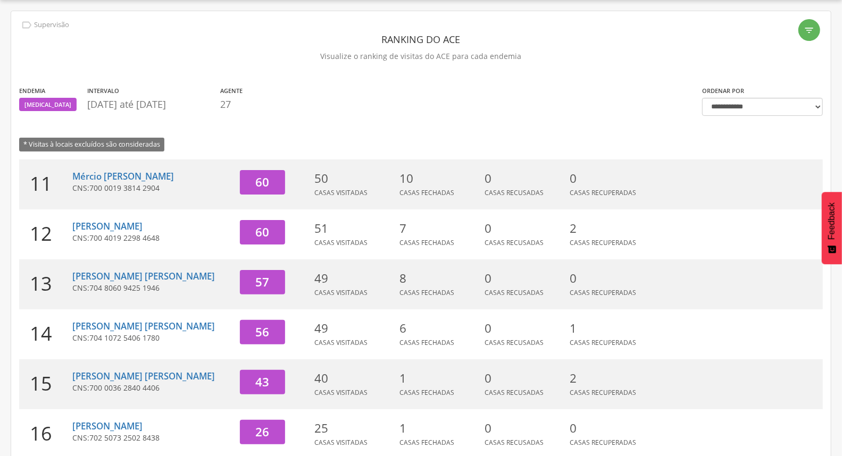
scroll to position [282, 0]
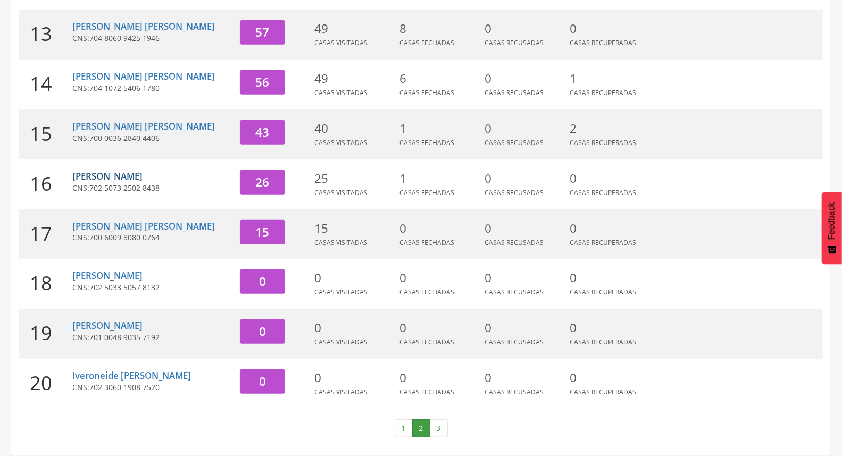
click at [142, 177] on link "[PERSON_NAME]" at bounding box center [107, 176] width 70 height 12
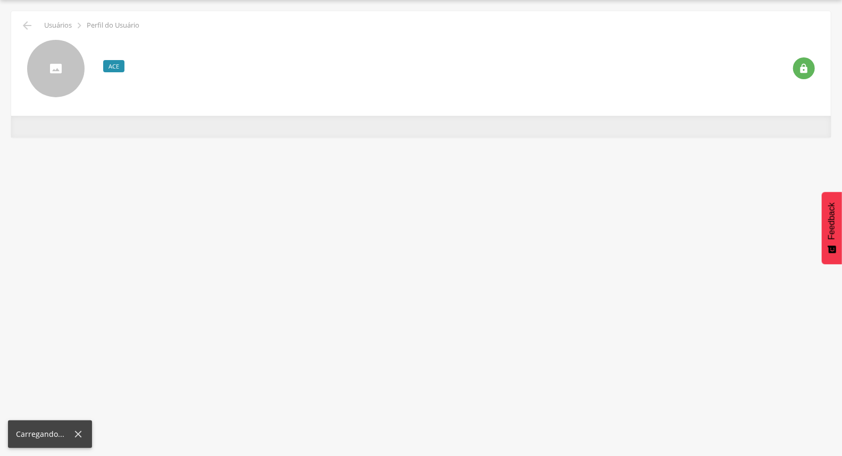
scroll to position [32, 0]
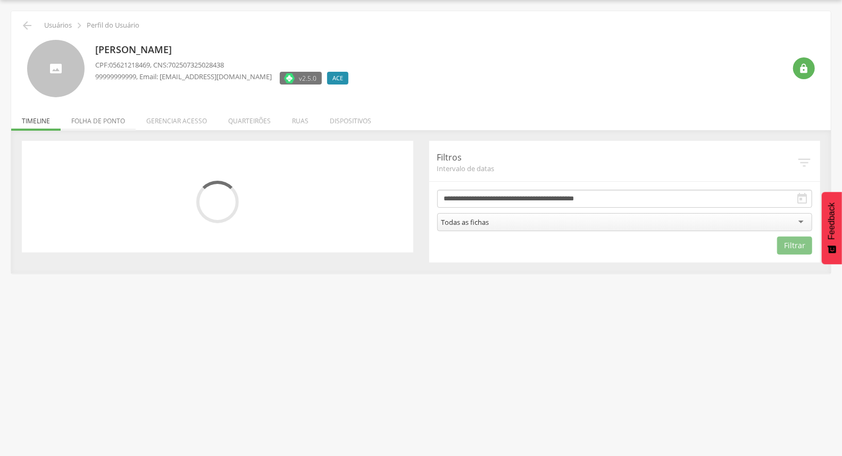
click at [94, 120] on li "Folha de ponto" at bounding box center [98, 118] width 75 height 25
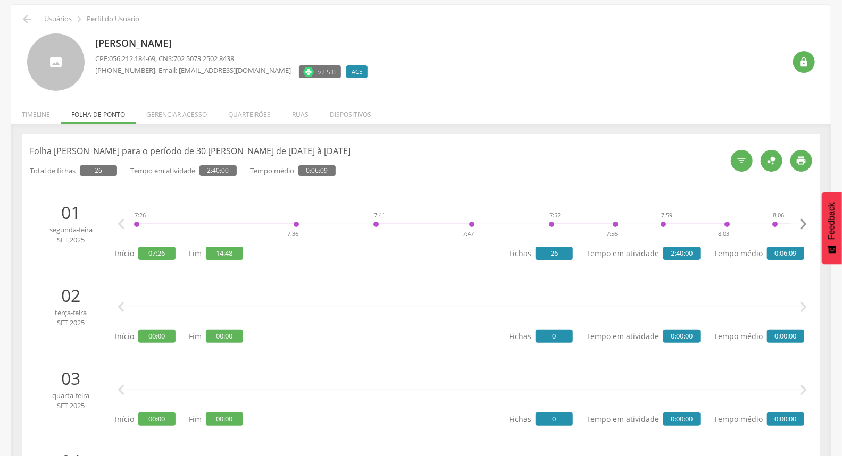
scroll to position [0, 0]
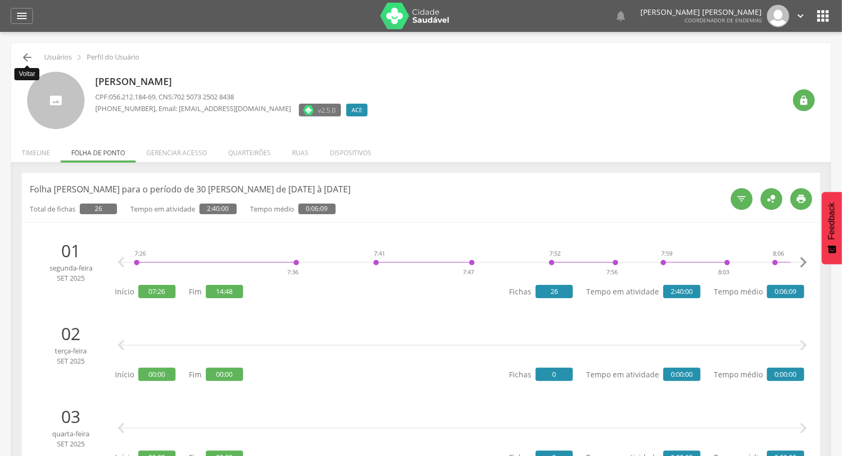
click at [29, 58] on icon "" at bounding box center [27, 57] width 13 height 13
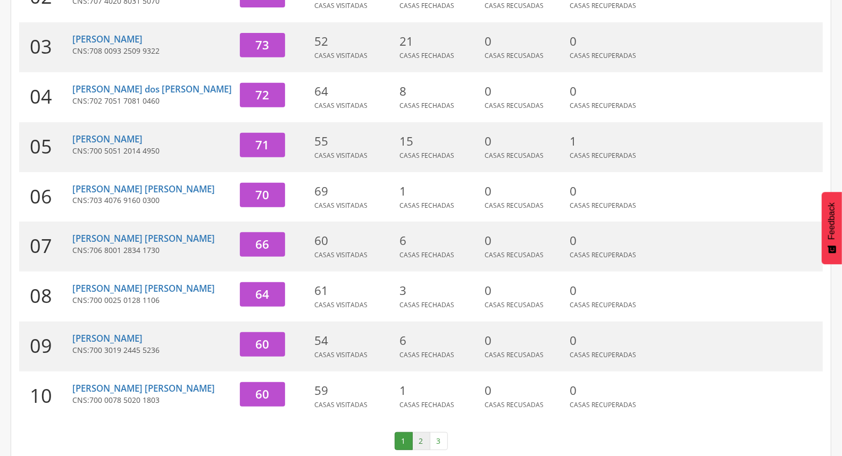
click at [412, 432] on link "2" at bounding box center [421, 441] width 18 height 18
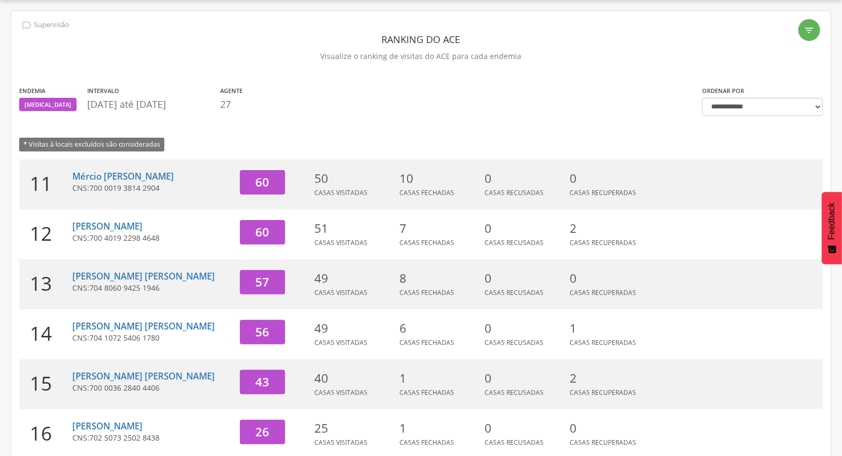
scroll to position [282, 0]
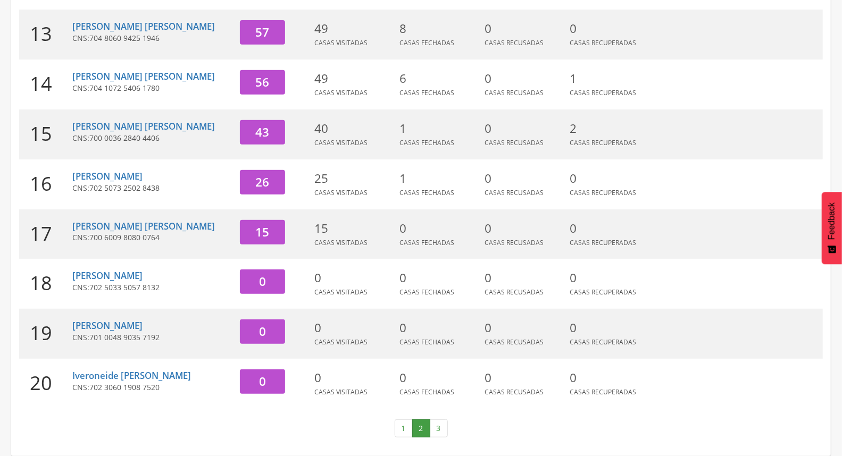
drag, startPoint x: 436, startPoint y: 427, endPoint x: 430, endPoint y: 424, distance: 7.4
click at [433, 426] on link "3" at bounding box center [439, 428] width 18 height 18
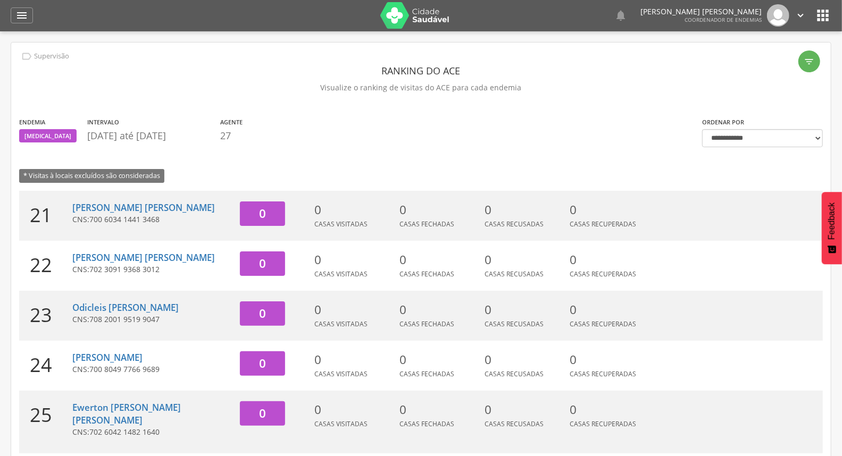
scroll to position [0, 0]
click at [802, 12] on icon "" at bounding box center [800, 16] width 12 height 12
click at [762, 60] on link "Sair" at bounding box center [763, 61] width 84 height 13
